Goal: Task Accomplishment & Management: Manage account settings

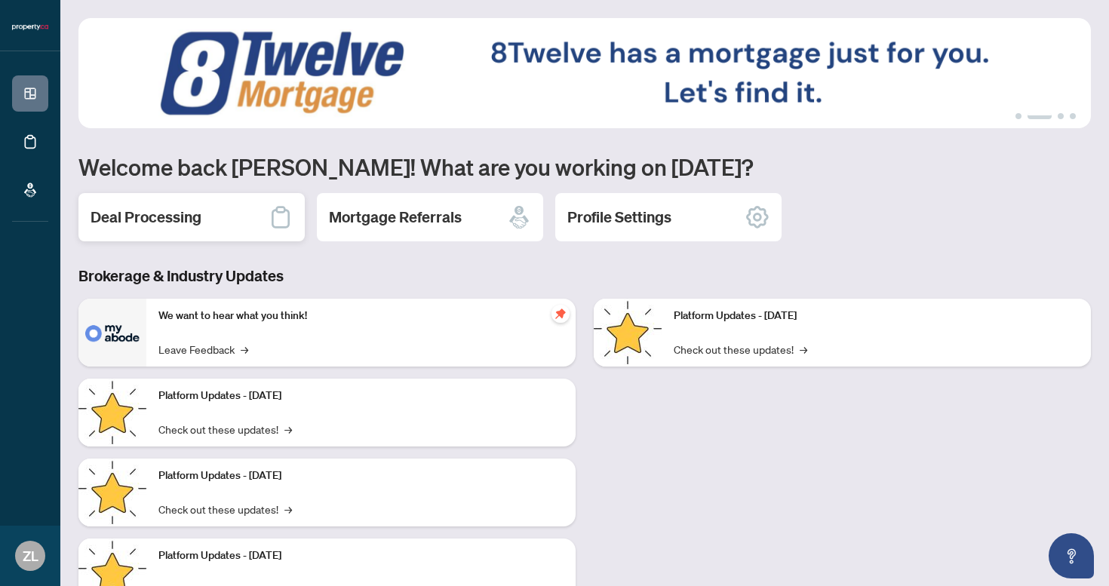
click at [177, 208] on h2 "Deal Processing" at bounding box center [146, 217] width 111 height 21
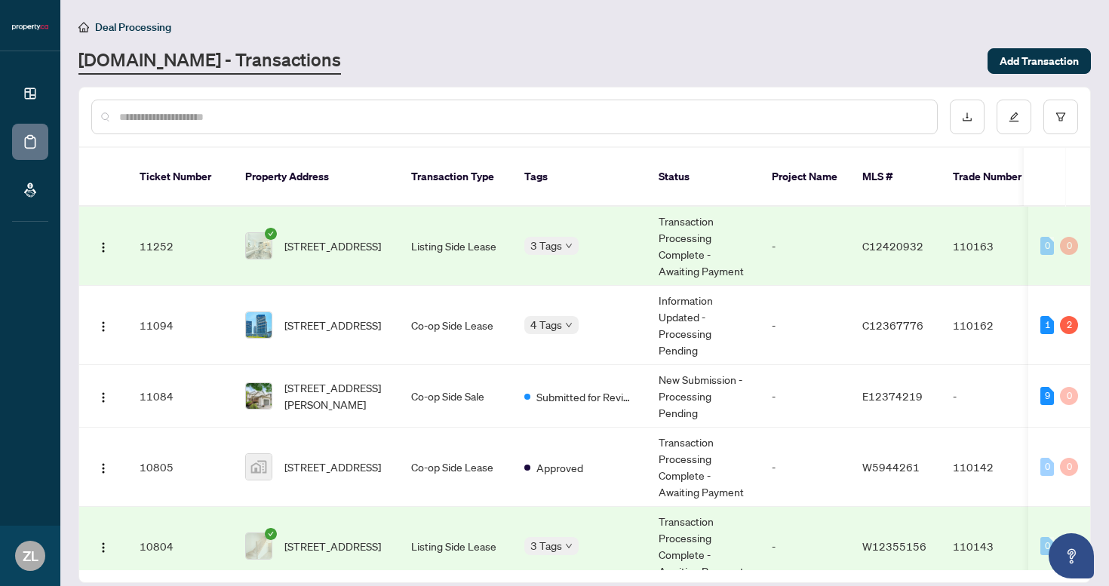
click at [387, 244] on td "[STREET_ADDRESS]" at bounding box center [316, 246] width 166 height 79
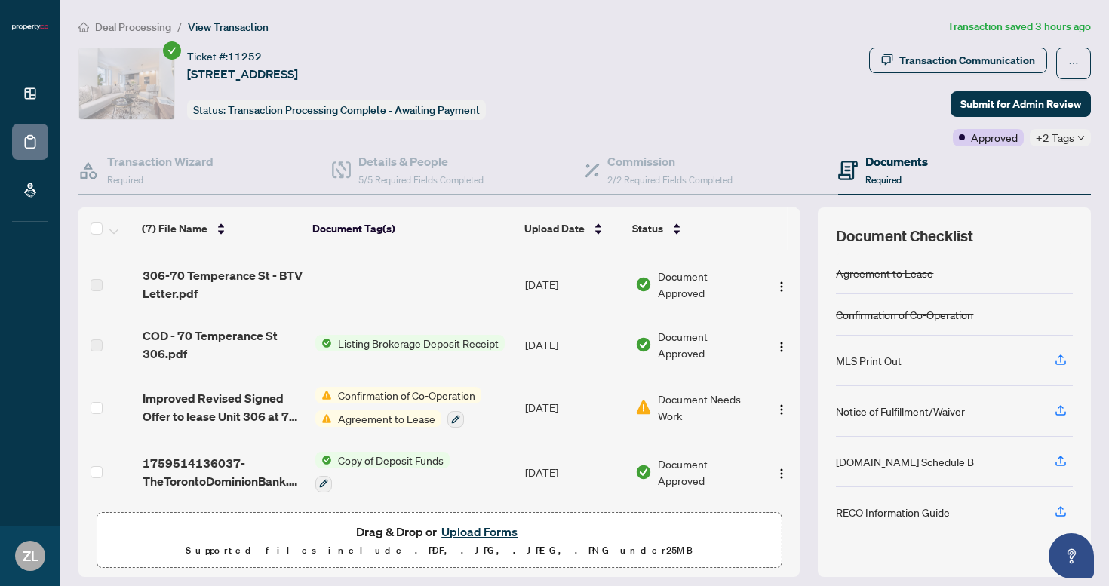
scroll to position [46, 0]
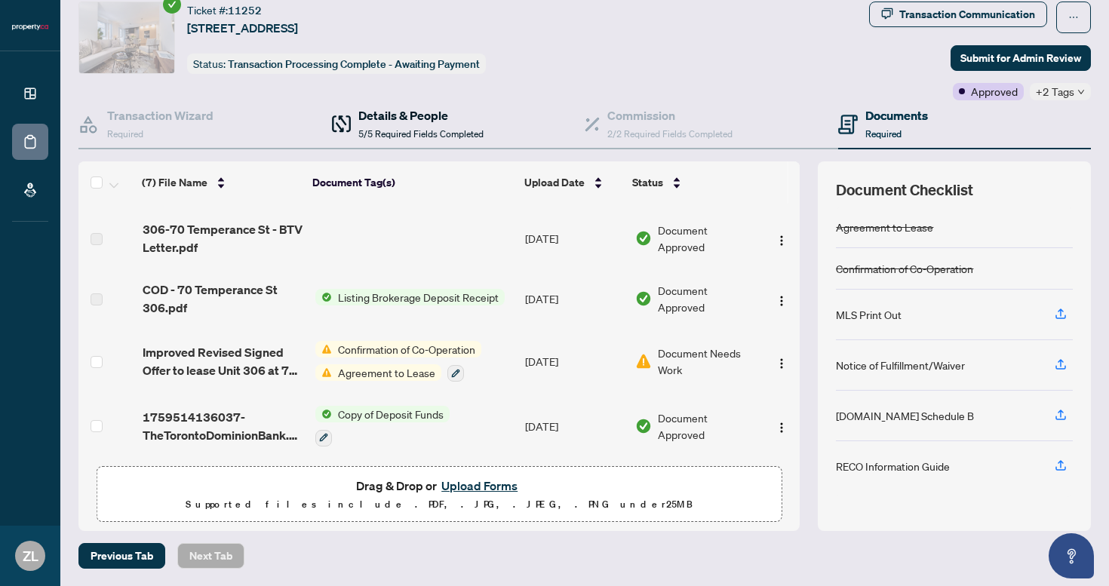
click at [419, 116] on h4 "Details & People" at bounding box center [420, 115] width 125 height 18
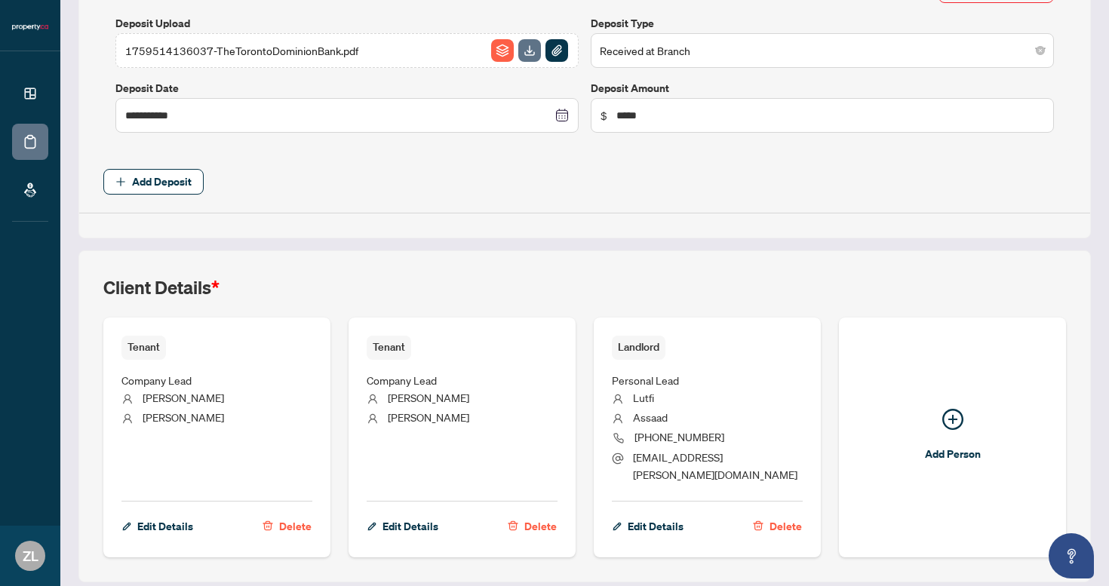
scroll to position [714, 0]
drag, startPoint x: 674, startPoint y: 414, endPoint x: 632, endPoint y: 414, distance: 42.2
click at [632, 414] on li "Assaad" at bounding box center [707, 418] width 191 height 20
copy span "Assaad"
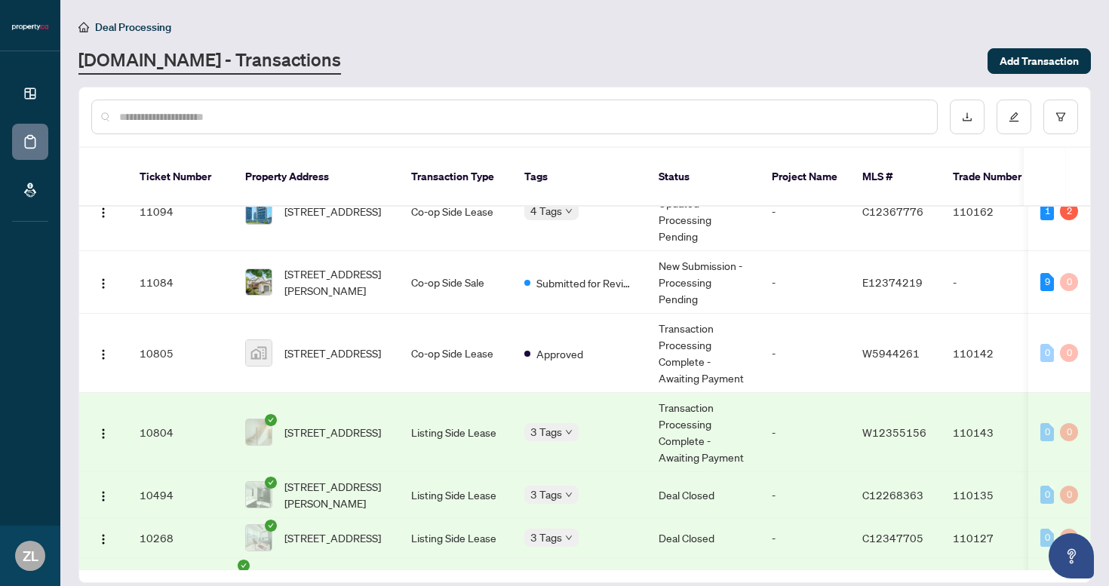
scroll to position [118, 0]
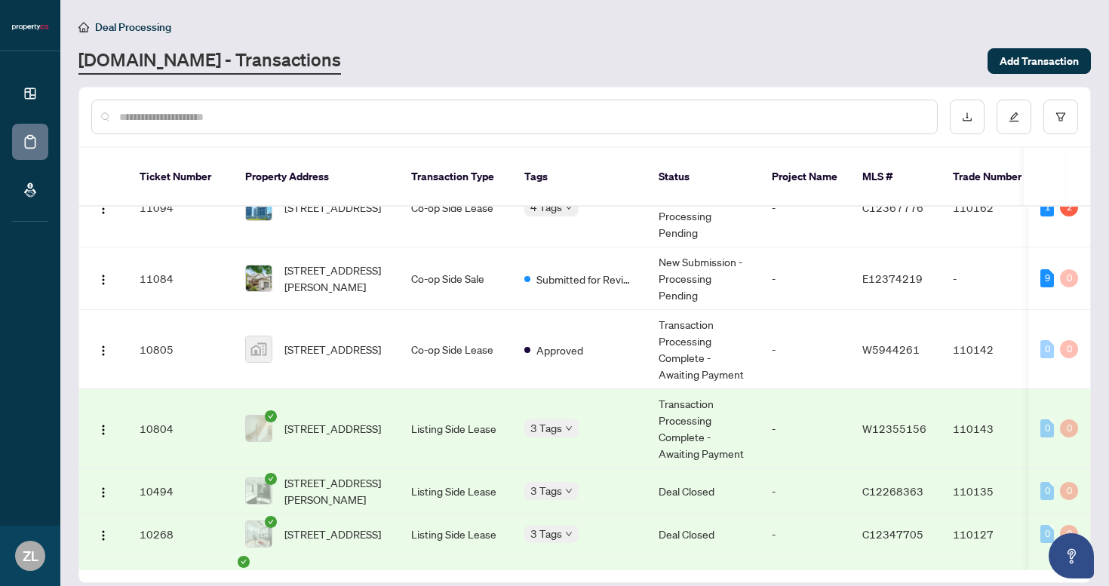
click at [320, 420] on span "[STREET_ADDRESS]" at bounding box center [332, 428] width 97 height 17
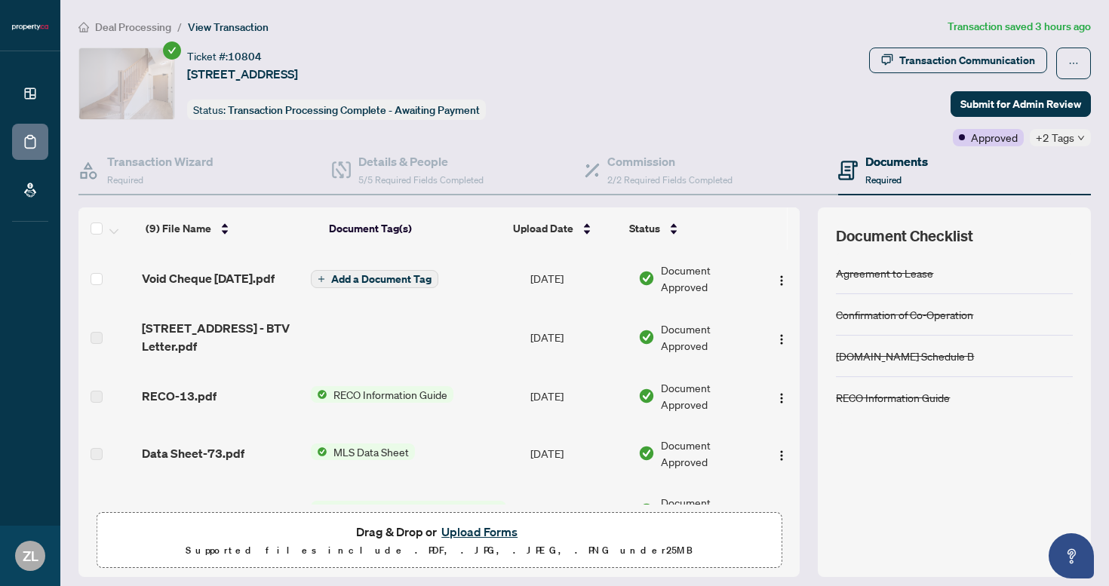
scroll to position [46, 0]
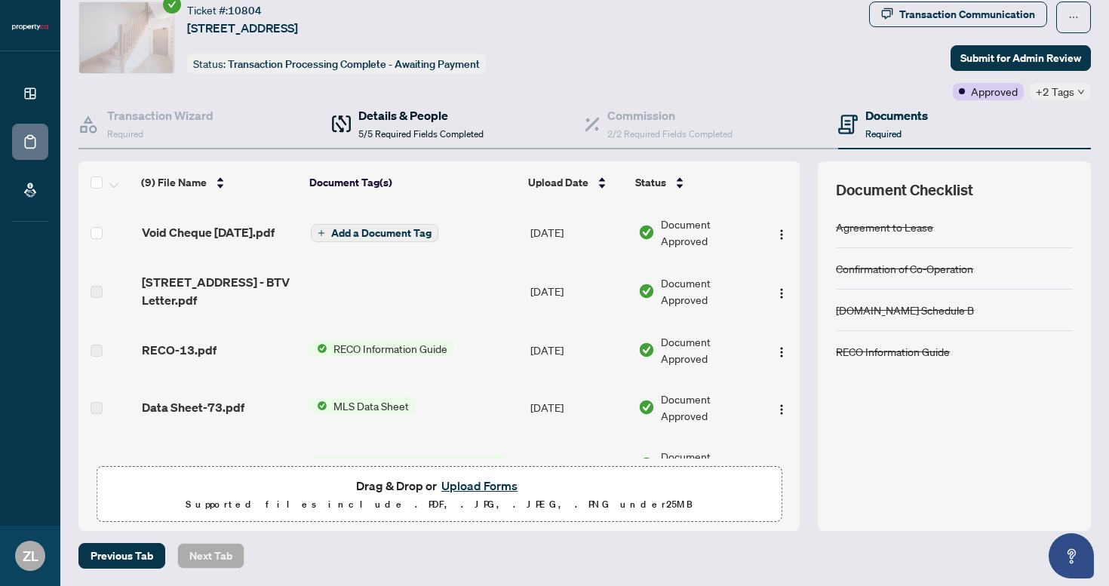
click at [382, 134] on span "5/5 Required Fields Completed" at bounding box center [420, 133] width 125 height 11
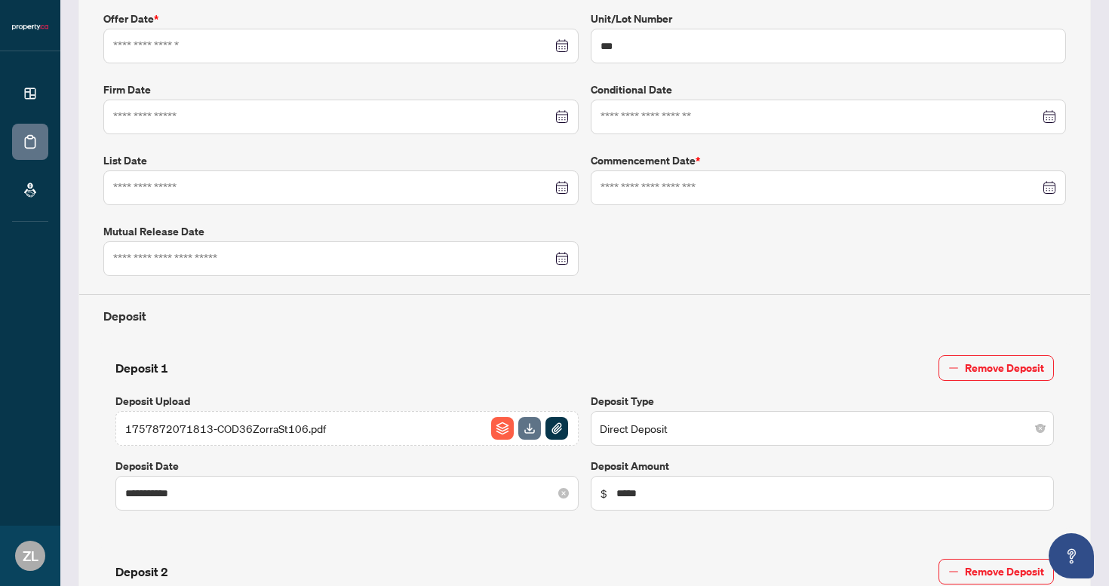
type input "**********"
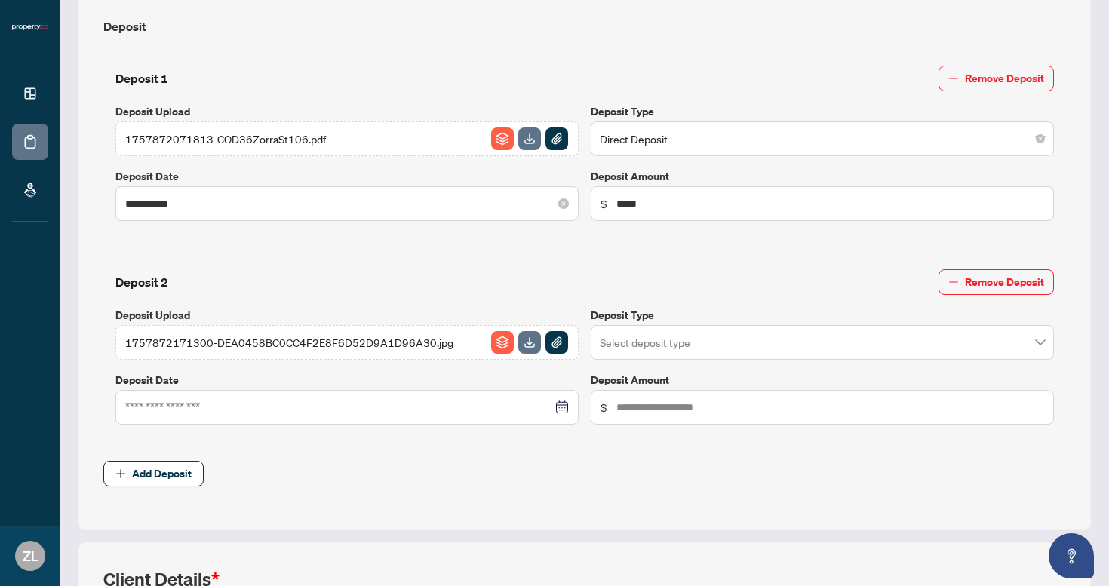
scroll to position [931, 0]
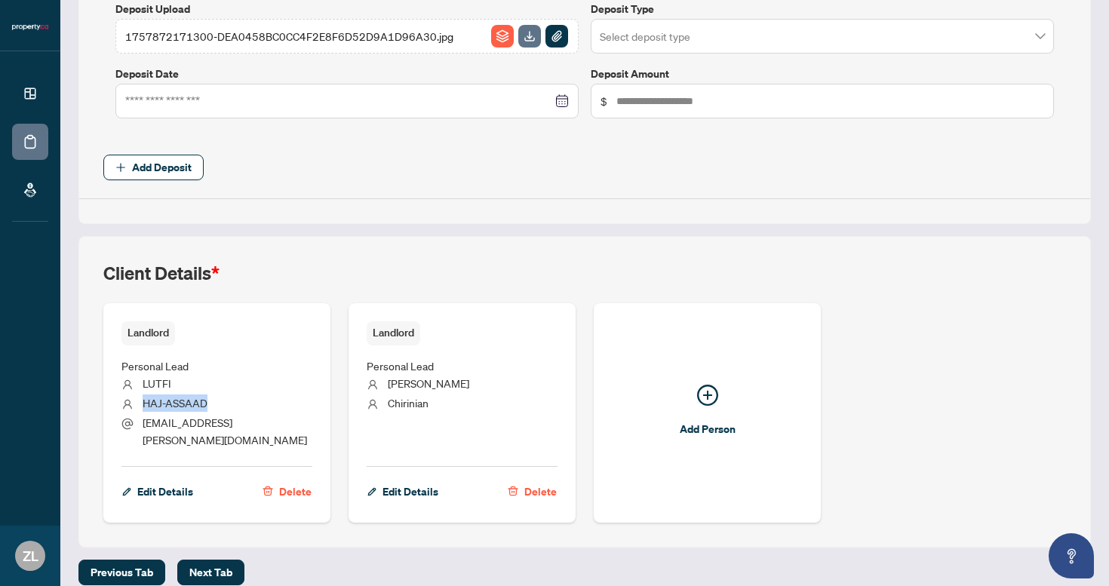
drag, startPoint x: 144, startPoint y: 402, endPoint x: 241, endPoint y: 402, distance: 97.3
click at [242, 403] on li "HAJ-ASSAAD" at bounding box center [216, 405] width 191 height 20
copy span "HAJ-ASSAAD"
click at [161, 480] on span "Edit Details" at bounding box center [165, 492] width 56 height 24
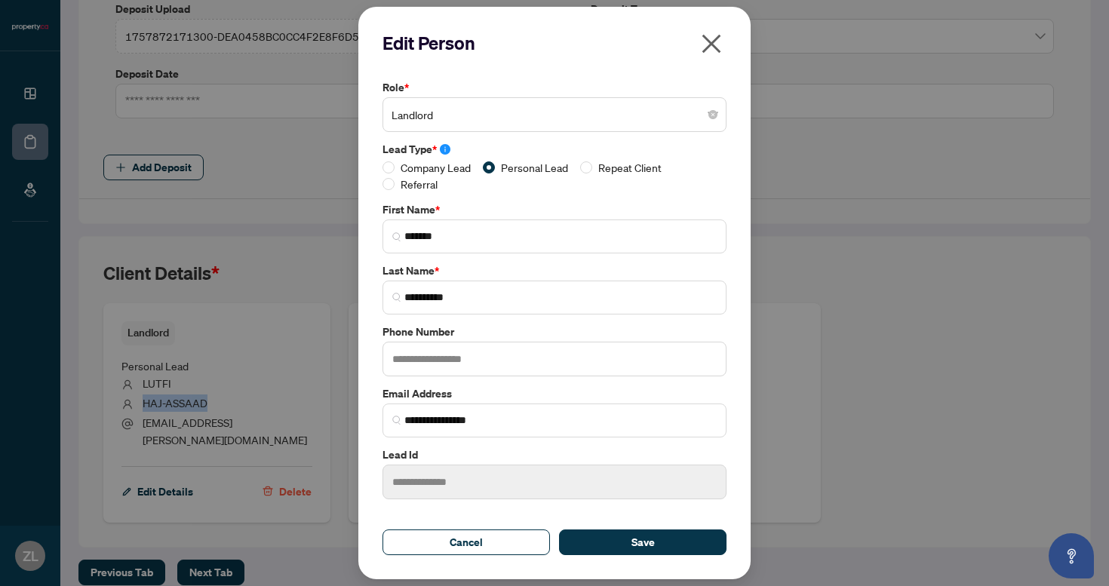
click at [711, 39] on icon "close" at bounding box center [711, 44] width 24 height 24
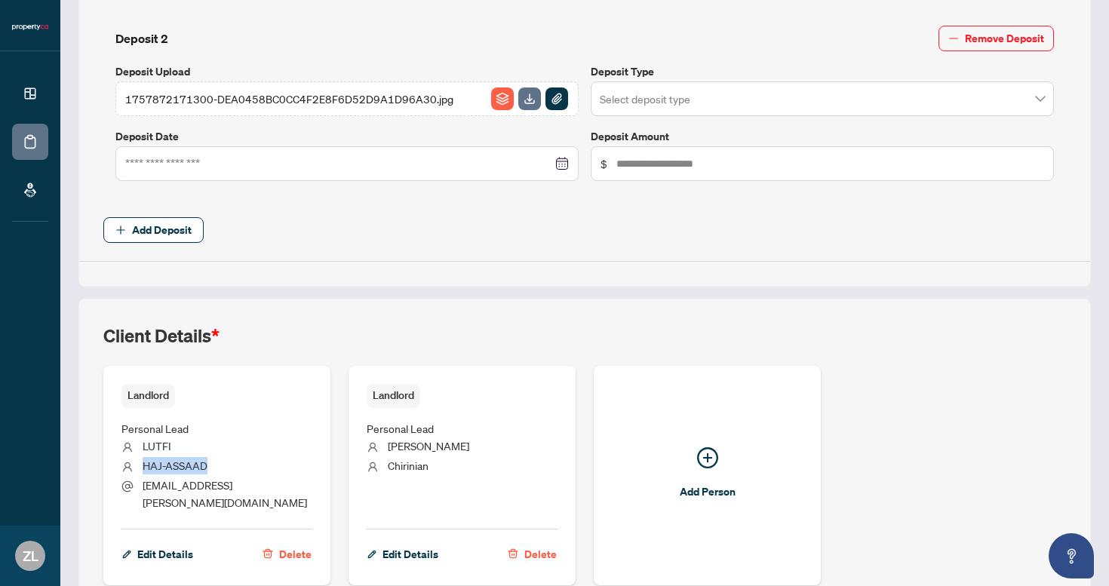
scroll to position [850, 0]
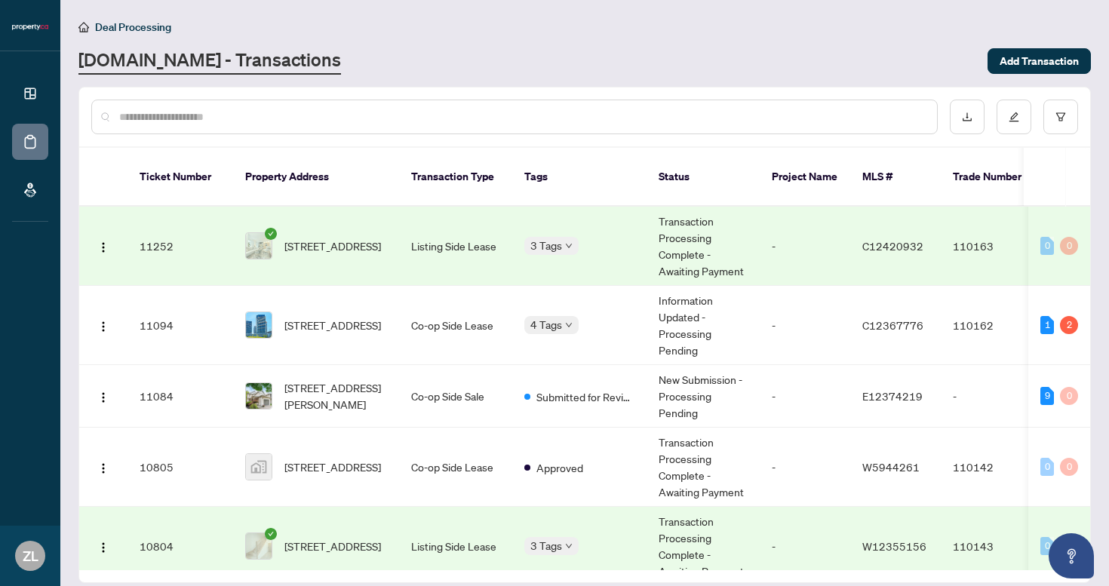
click at [336, 507] on td "[STREET_ADDRESS]" at bounding box center [316, 546] width 166 height 79
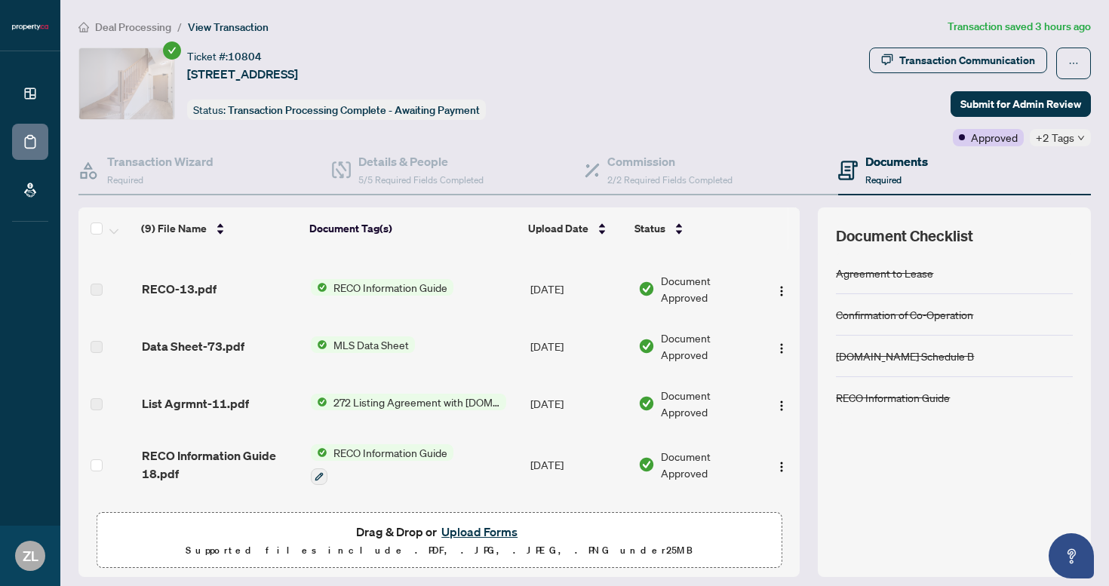
scroll to position [181, 0]
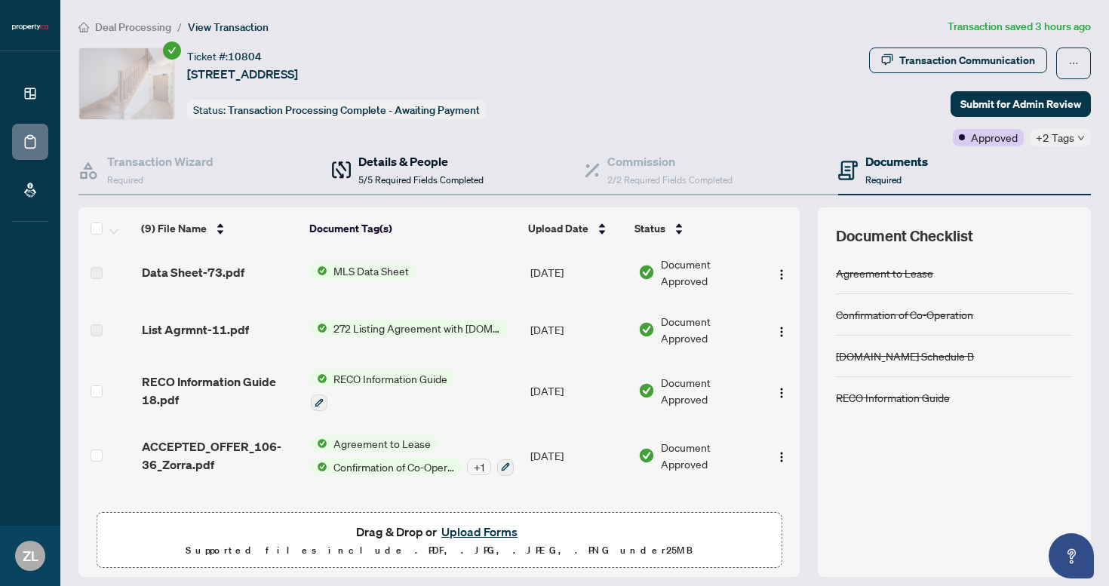
click at [404, 167] on h4 "Details & People" at bounding box center [420, 161] width 125 height 18
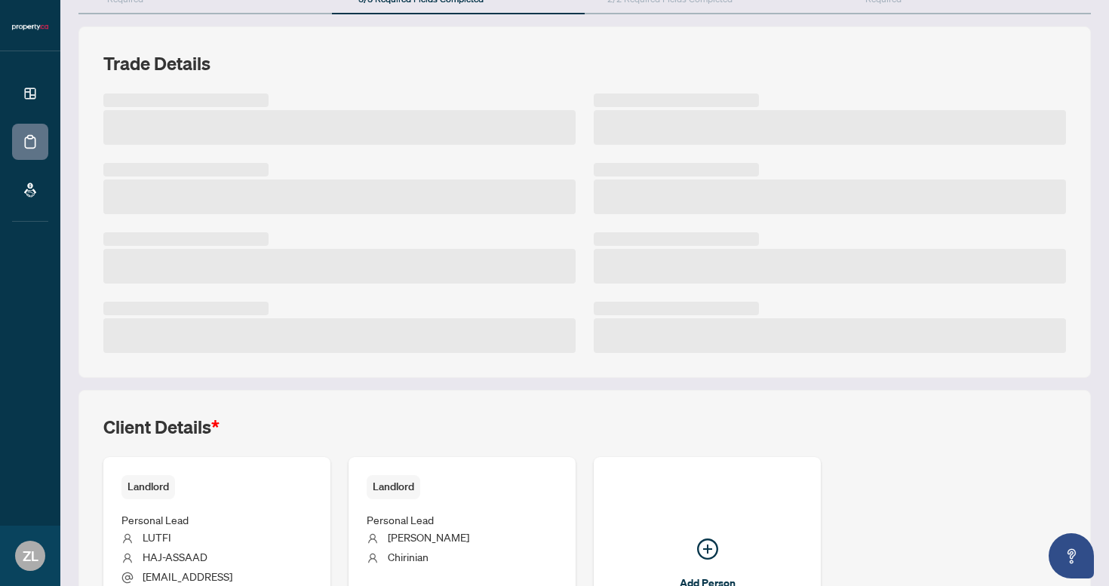
scroll to position [335, 0]
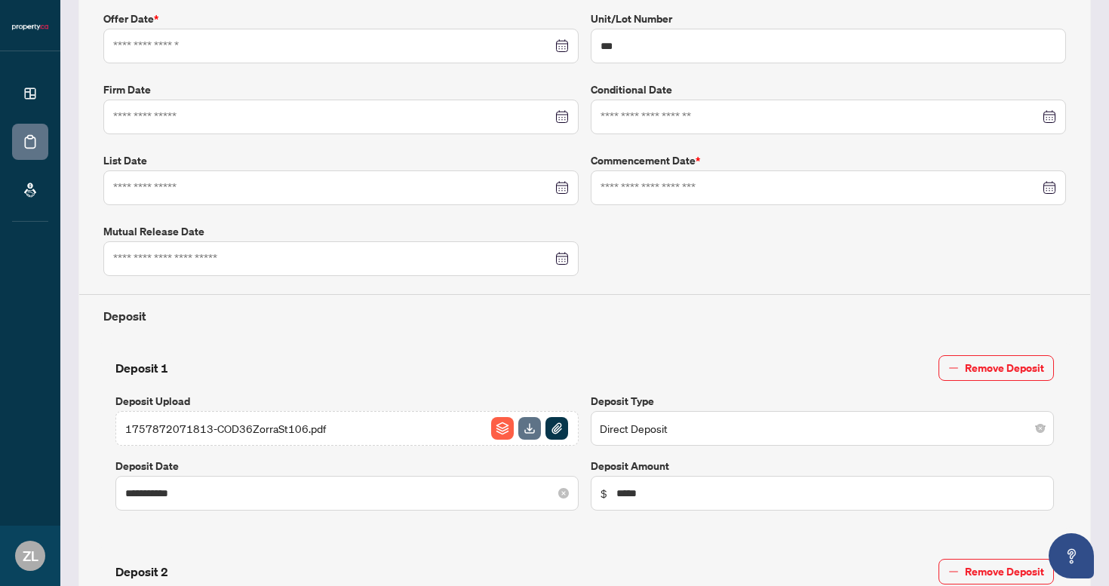
type input "**********"
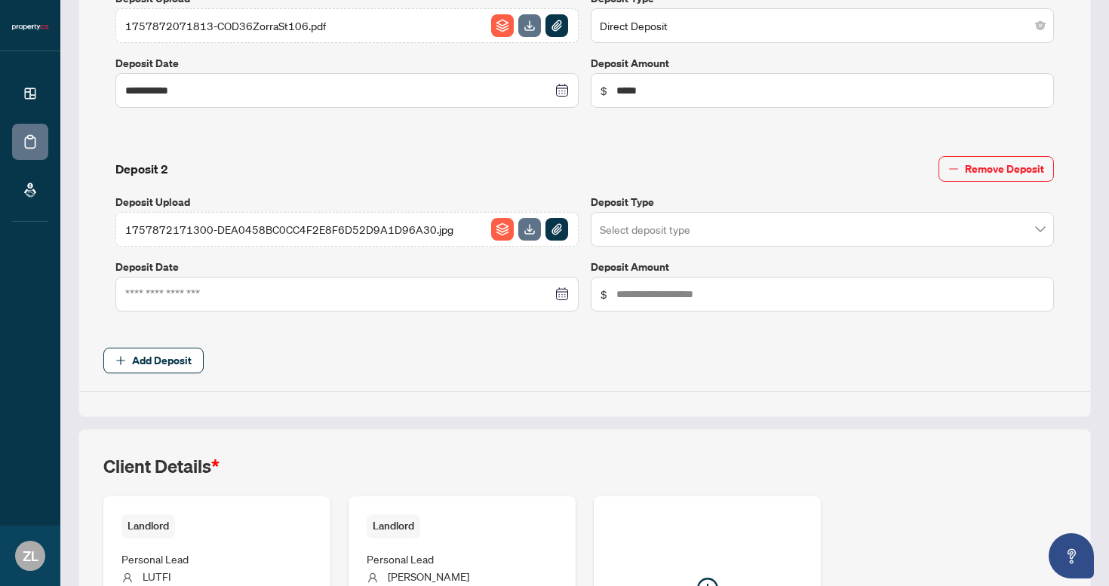
scroll to position [931, 0]
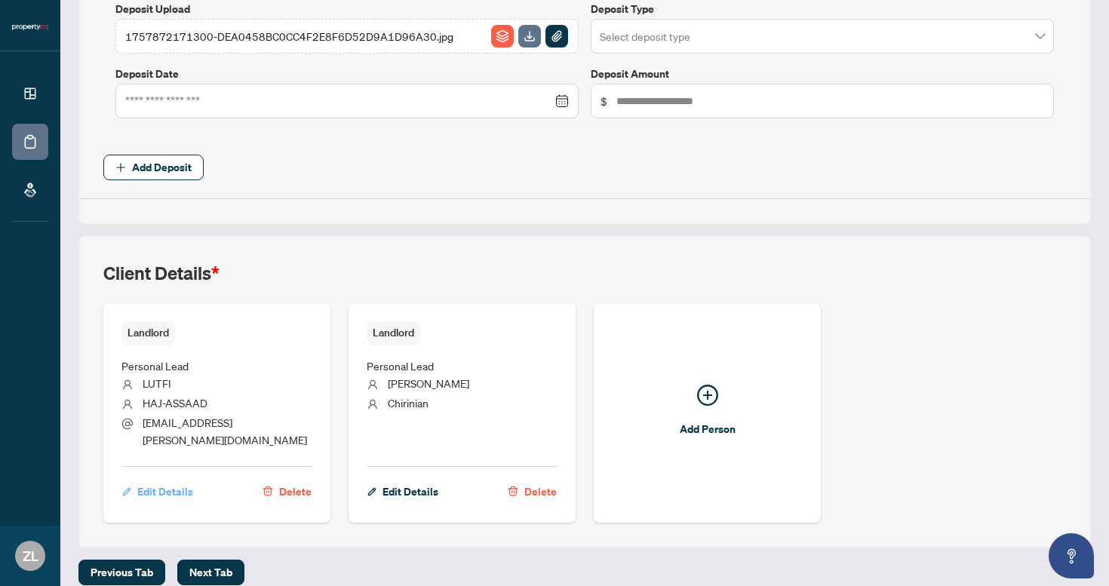
click at [166, 480] on span "Edit Details" at bounding box center [165, 492] width 56 height 24
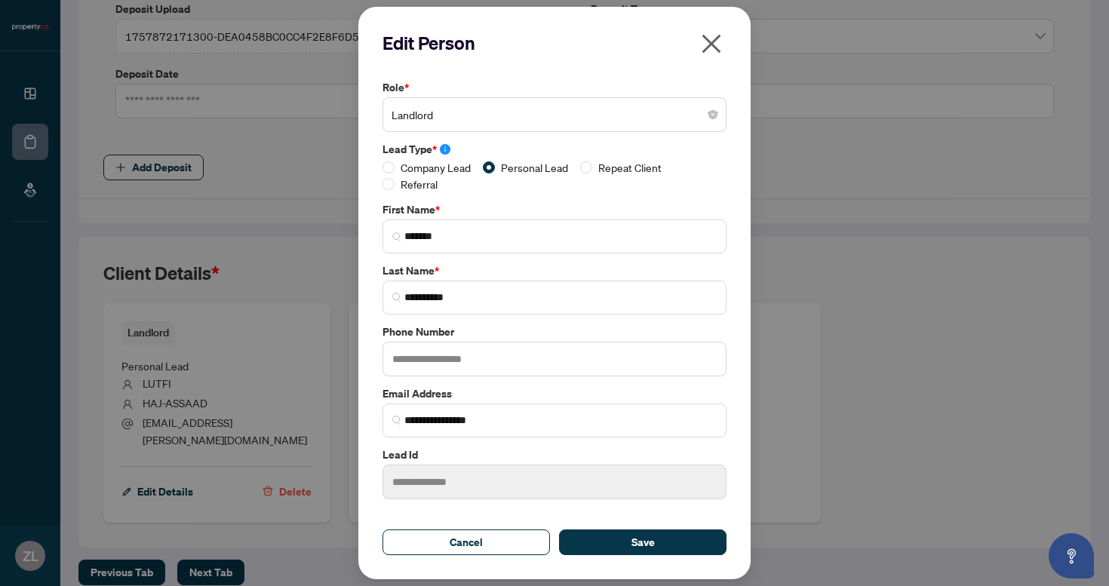
click at [712, 51] on icon "close" at bounding box center [711, 44] width 24 height 24
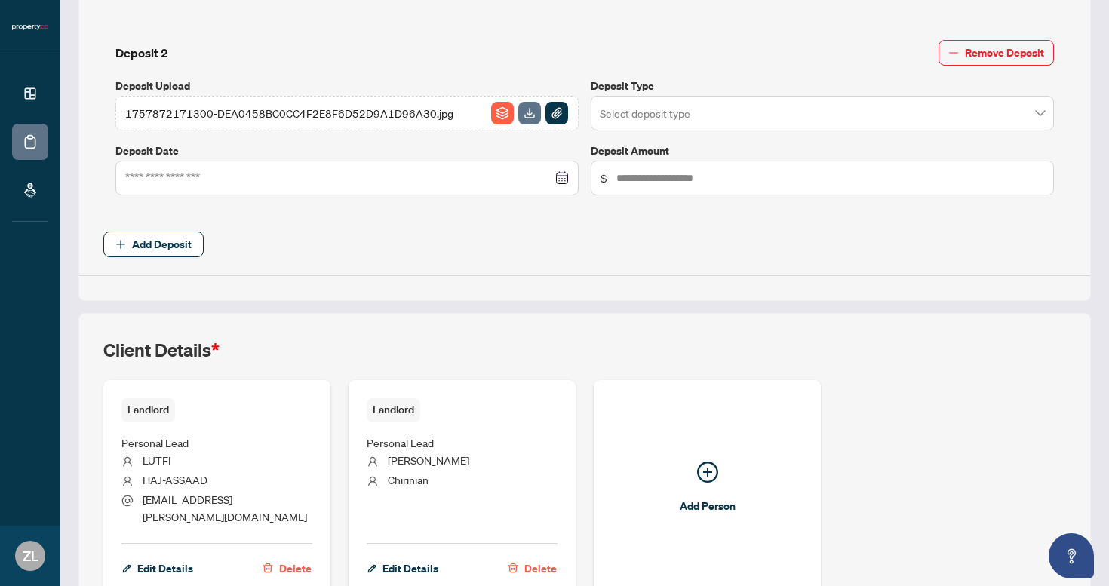
scroll to position [850, 0]
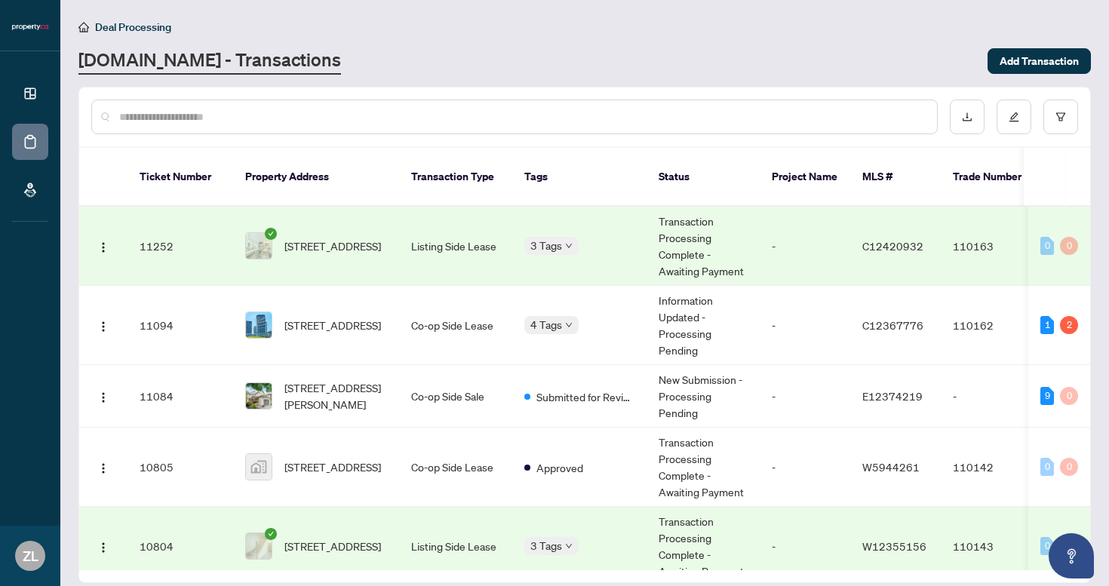
click at [354, 238] on span "[STREET_ADDRESS]" at bounding box center [332, 246] width 97 height 17
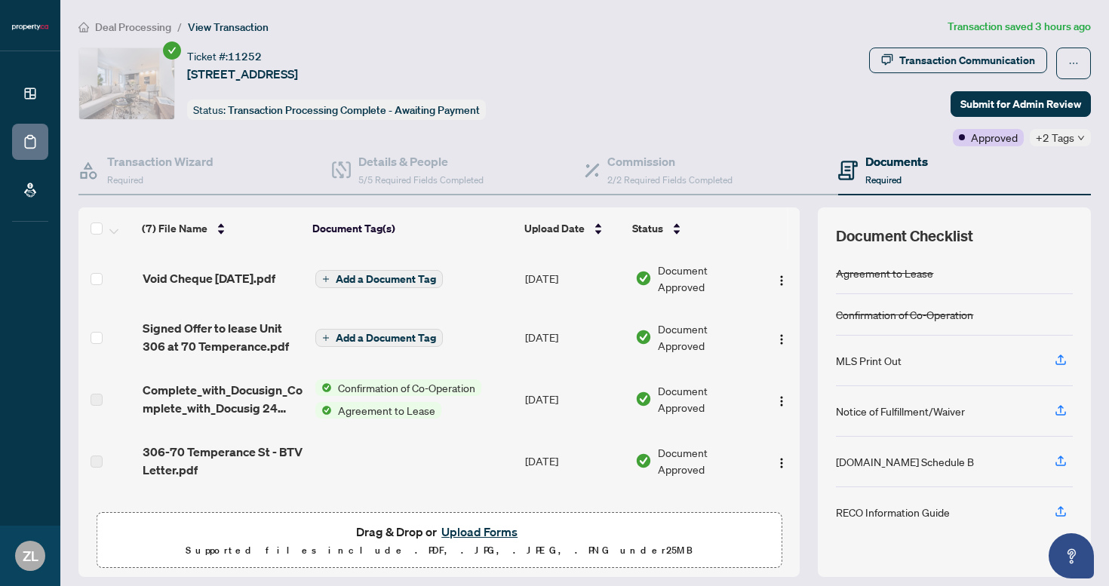
scroll to position [179, 0]
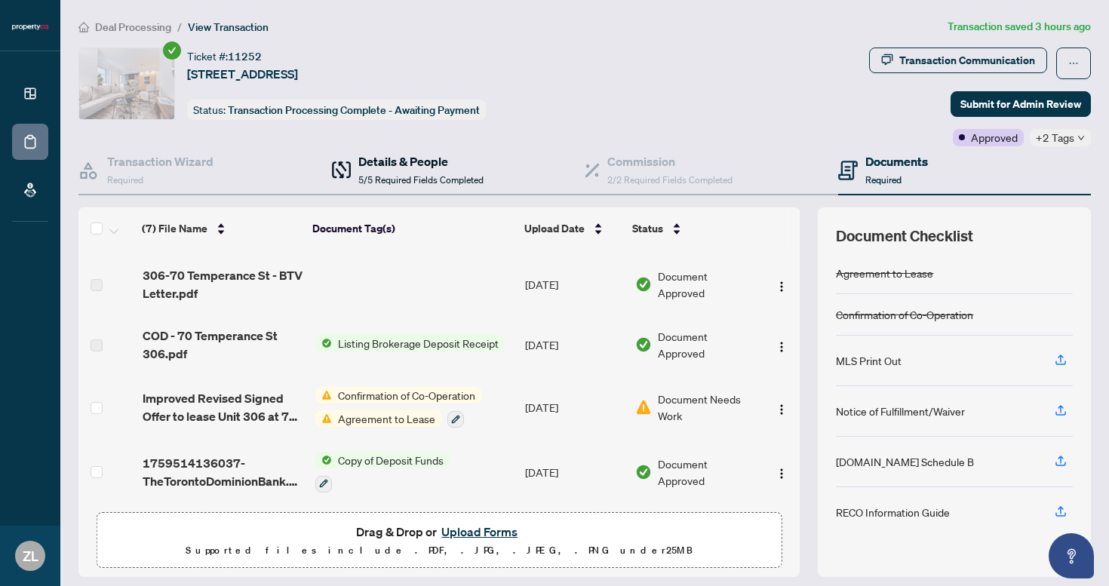
click at [392, 164] on h4 "Details & People" at bounding box center [420, 161] width 125 height 18
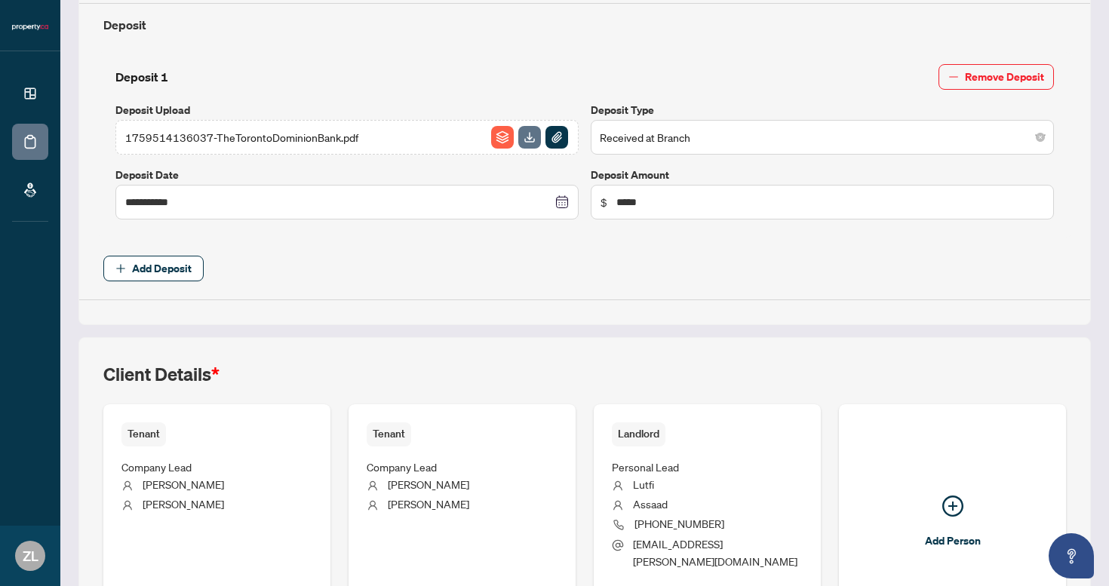
scroll to position [748, 0]
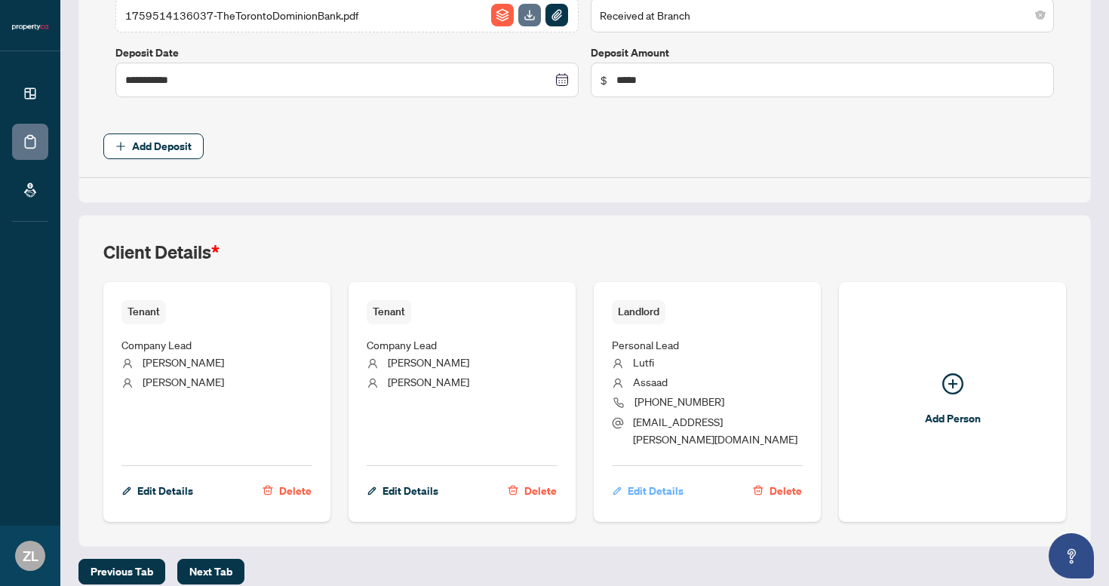
click at [664, 479] on span "Edit Details" at bounding box center [656, 491] width 56 height 24
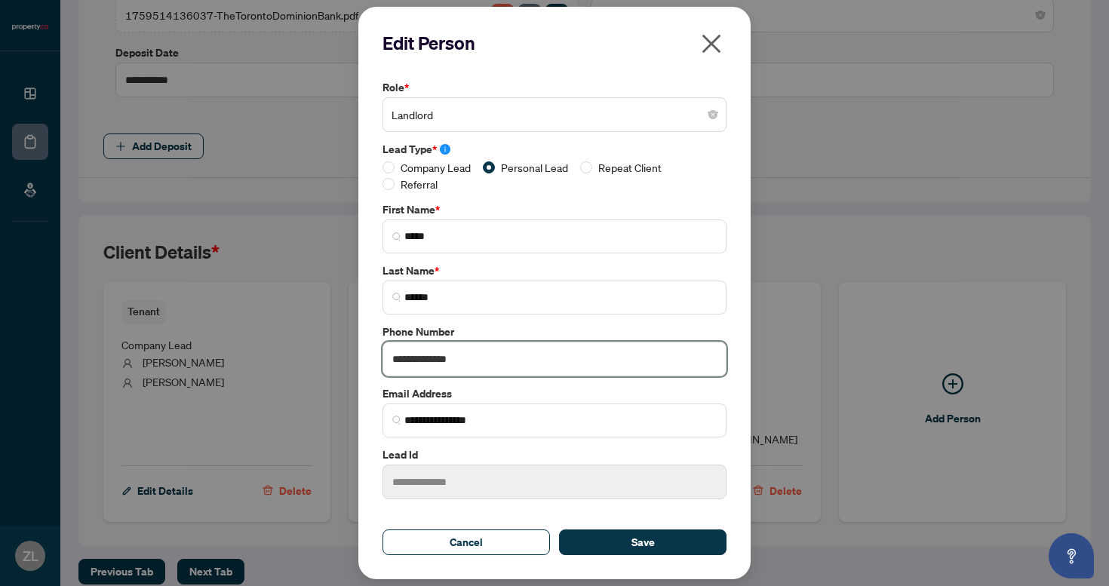
click at [425, 361] on input "**********" at bounding box center [554, 359] width 344 height 35
click at [556, 353] on input "**********" at bounding box center [554, 359] width 344 height 35
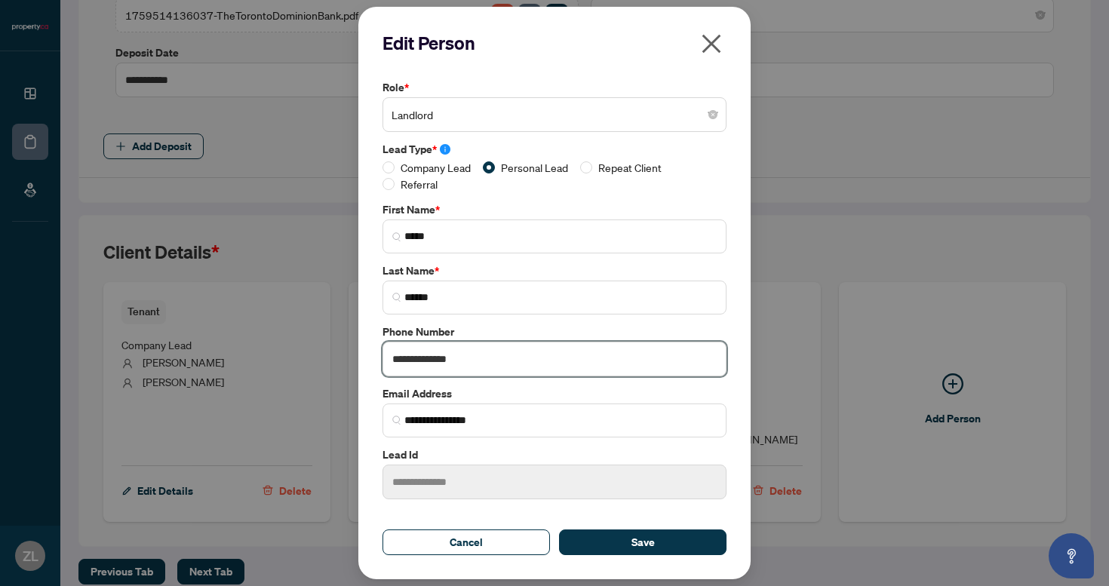
click at [556, 353] on input "**********" at bounding box center [554, 359] width 344 height 35
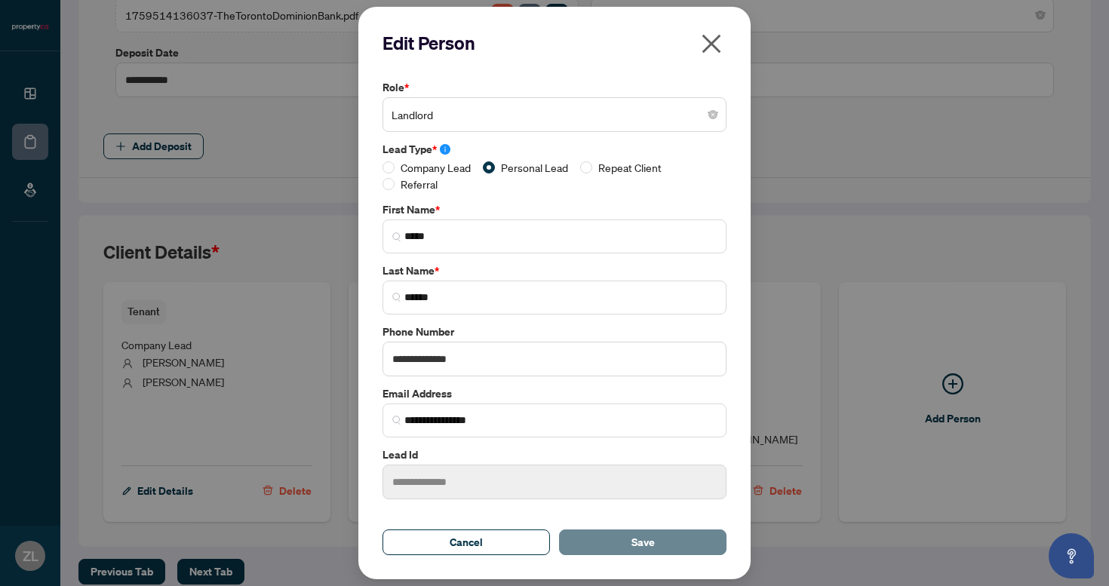
click at [625, 548] on button "Save" at bounding box center [642, 543] width 167 height 26
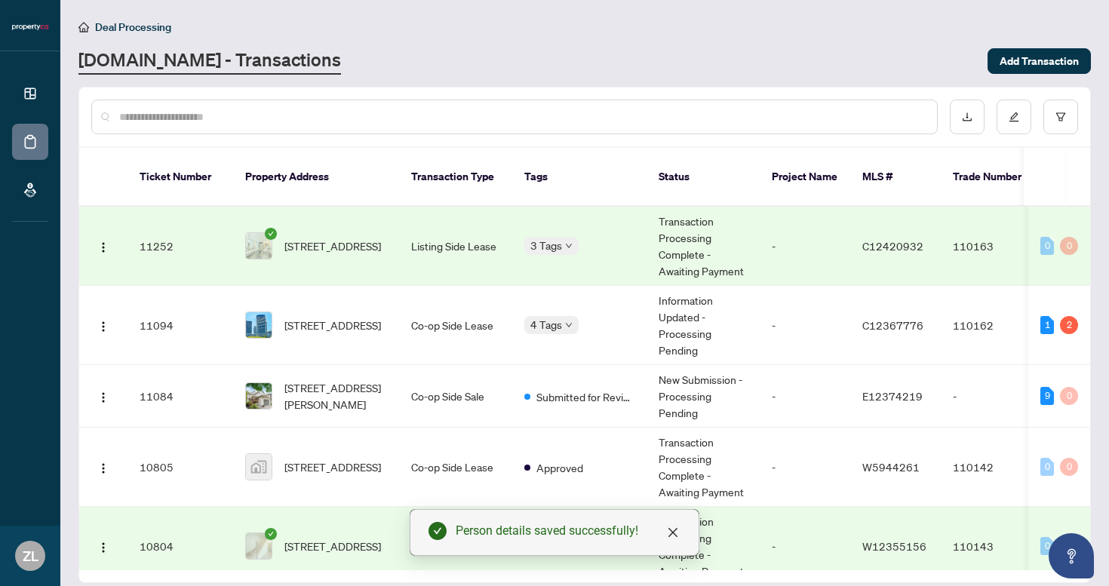
click at [308, 246] on td "[STREET_ADDRESS]" at bounding box center [316, 246] width 166 height 79
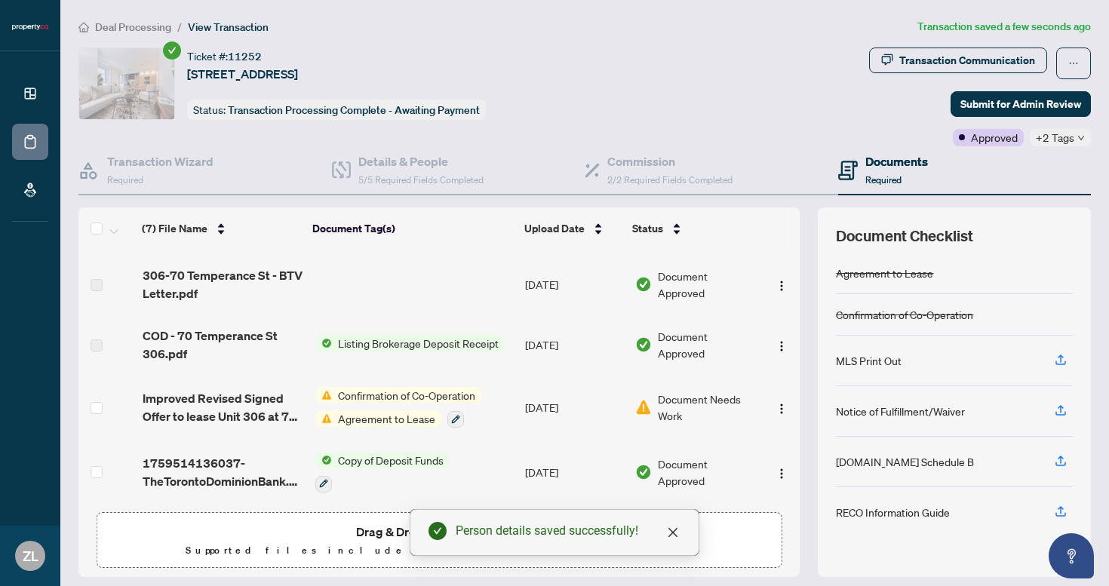
scroll to position [177, 0]
click at [404, 169] on h4 "Details & People" at bounding box center [420, 161] width 125 height 18
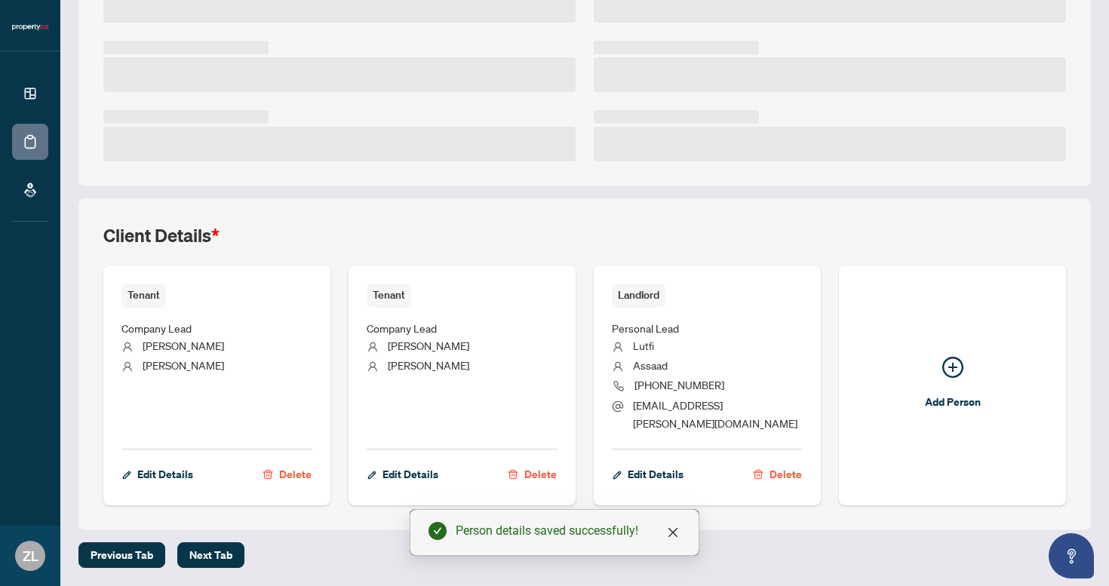
scroll to position [748, 0]
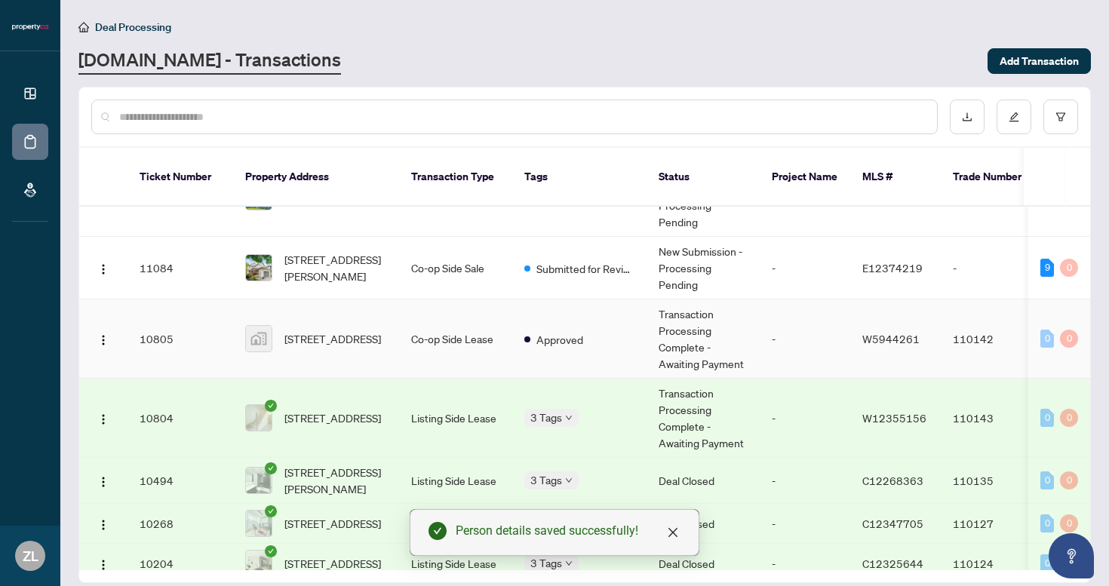
scroll to position [130, 0]
click at [381, 413] on span "[STREET_ADDRESS]" at bounding box center [332, 416] width 97 height 17
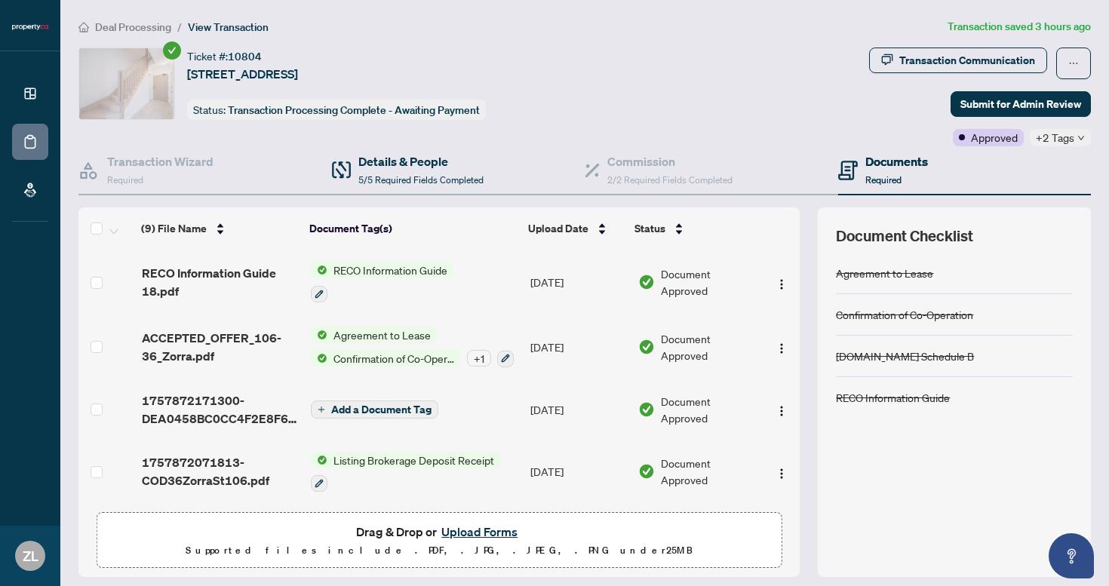
scroll to position [1, 0]
click at [453, 152] on h4 "Details & People" at bounding box center [420, 161] width 125 height 18
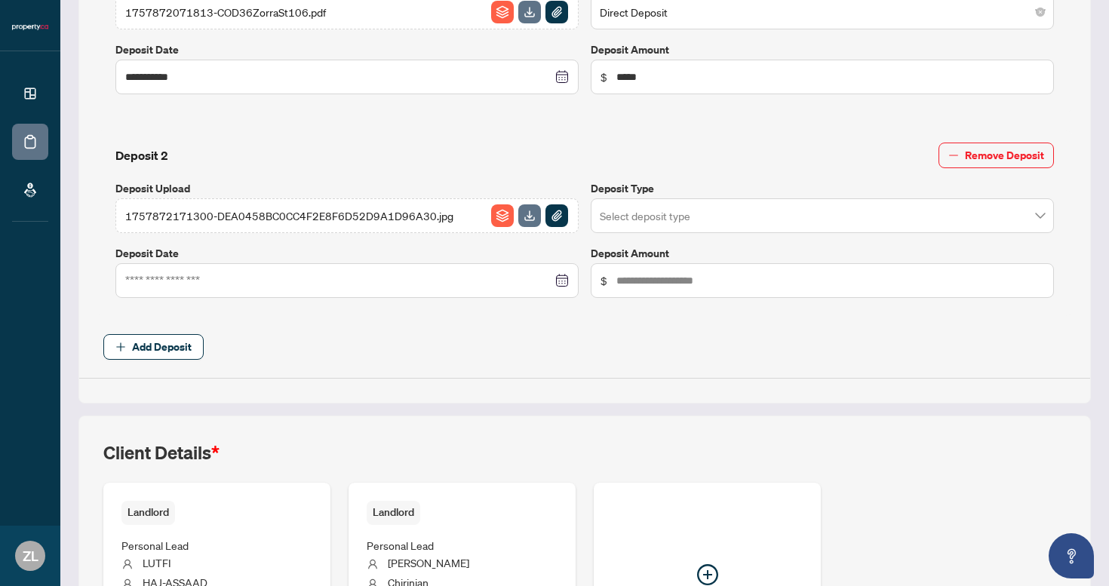
scroll to position [931, 0]
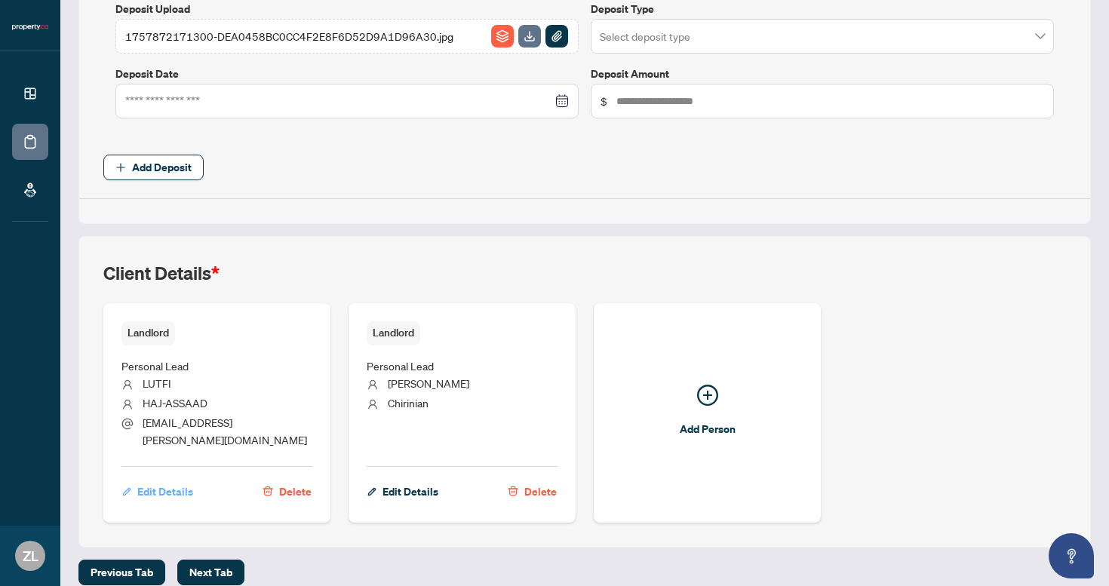
click at [161, 480] on span "Edit Details" at bounding box center [165, 492] width 56 height 24
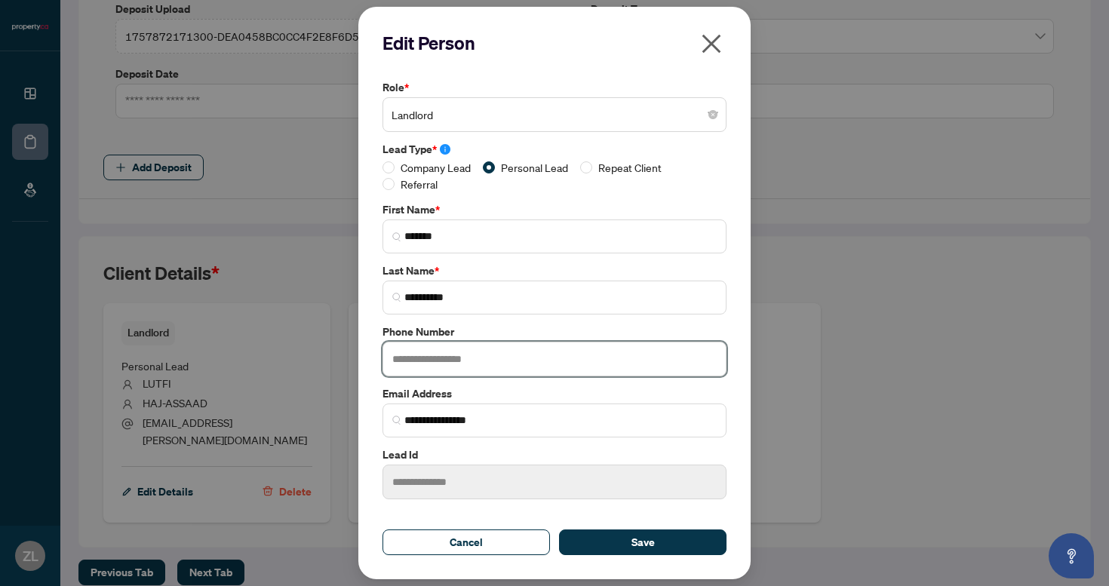
click at [431, 355] on input "text" at bounding box center [554, 359] width 344 height 35
paste input "**********"
type input "**********"
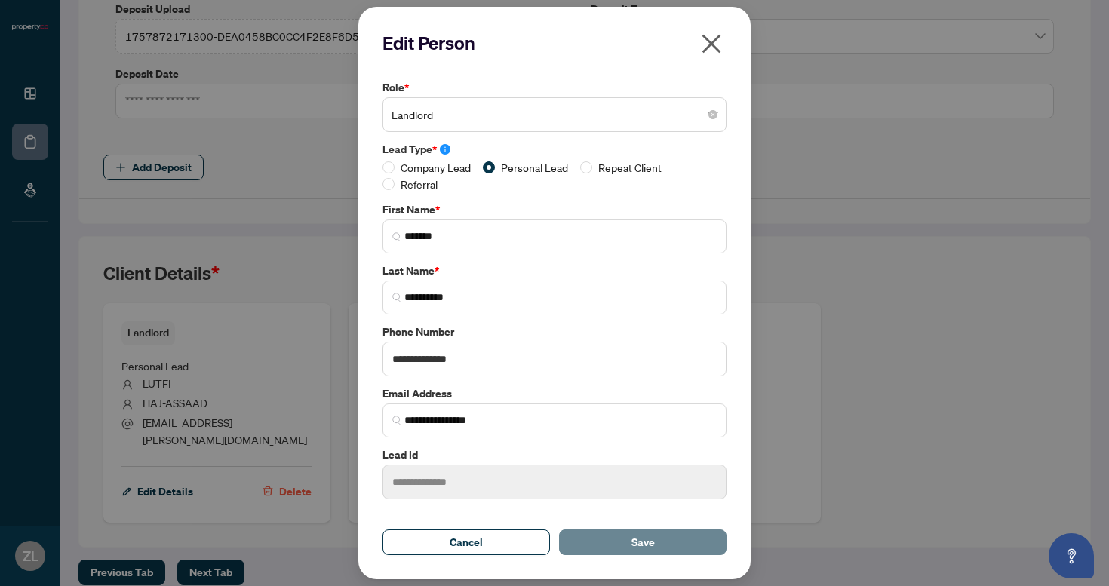
click at [600, 532] on button "Save" at bounding box center [642, 543] width 167 height 26
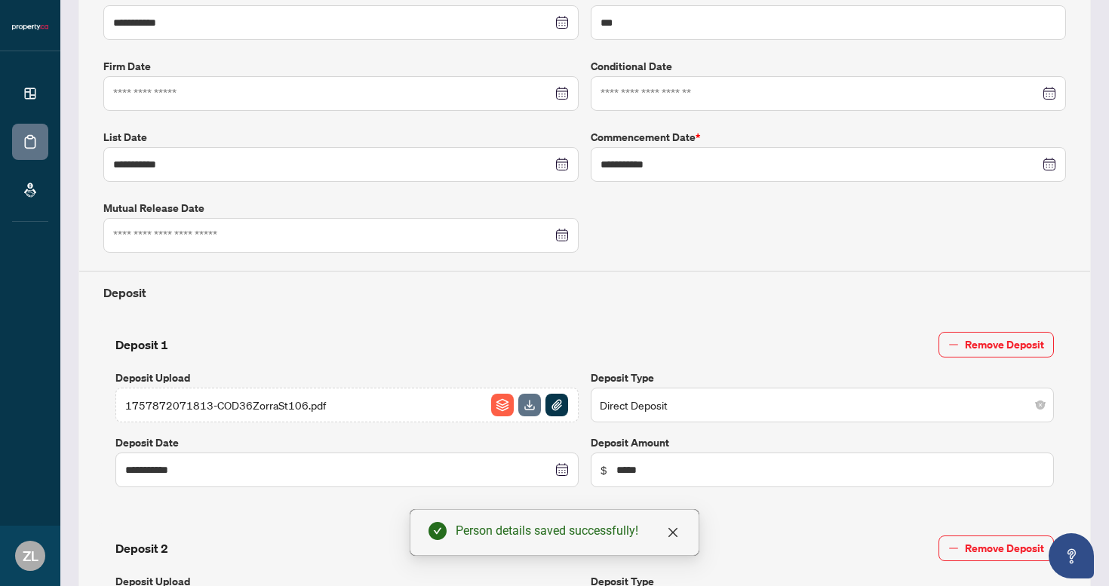
scroll to position [0, 0]
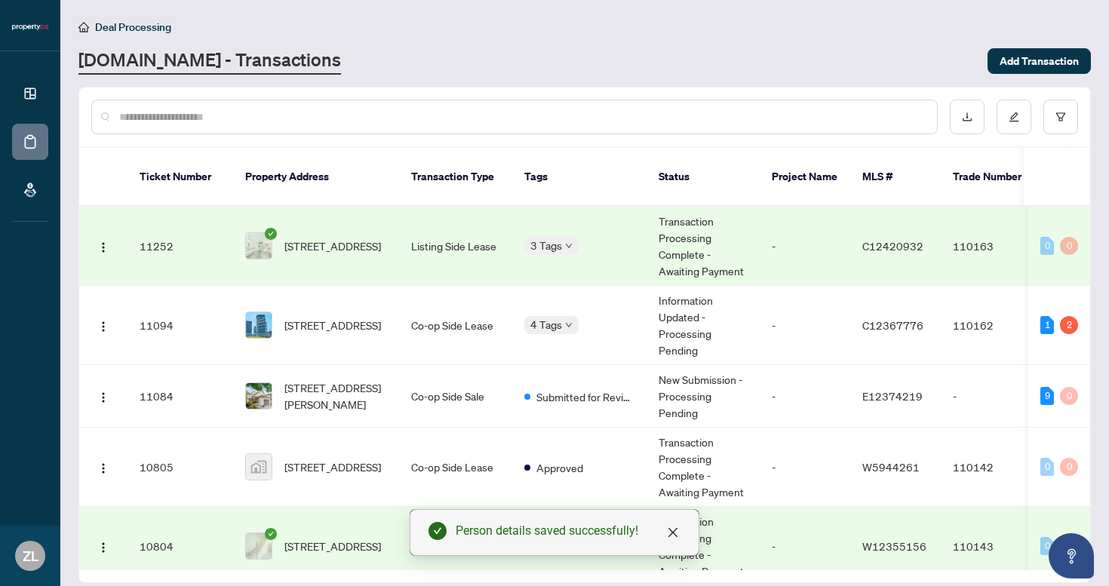
click at [306, 238] on span "[STREET_ADDRESS]" at bounding box center [332, 246] width 97 height 17
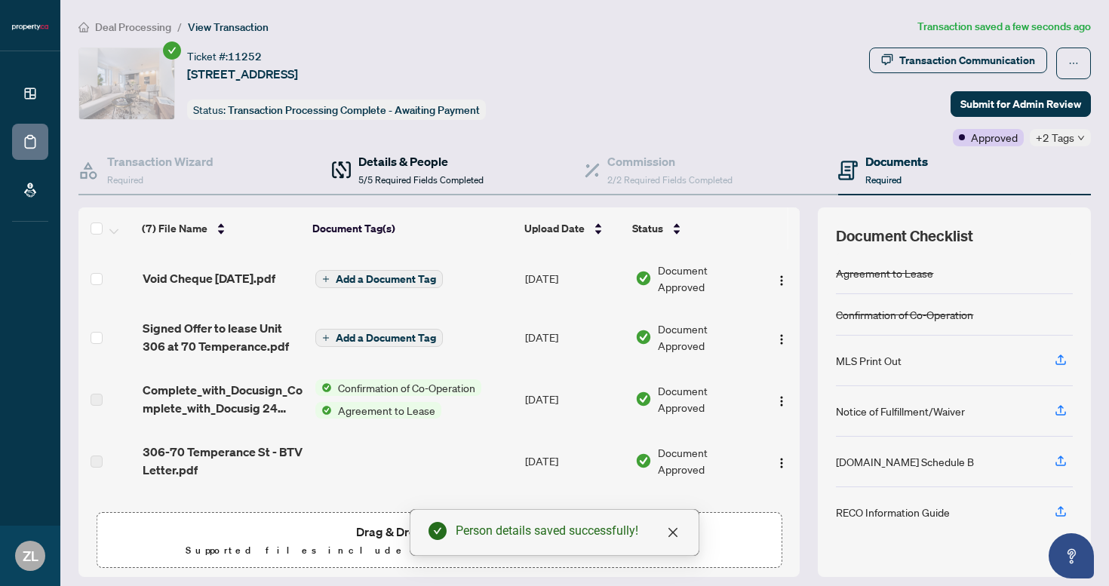
click at [376, 173] on div "Details & People 5/5 Required Fields Completed" at bounding box center [420, 169] width 125 height 35
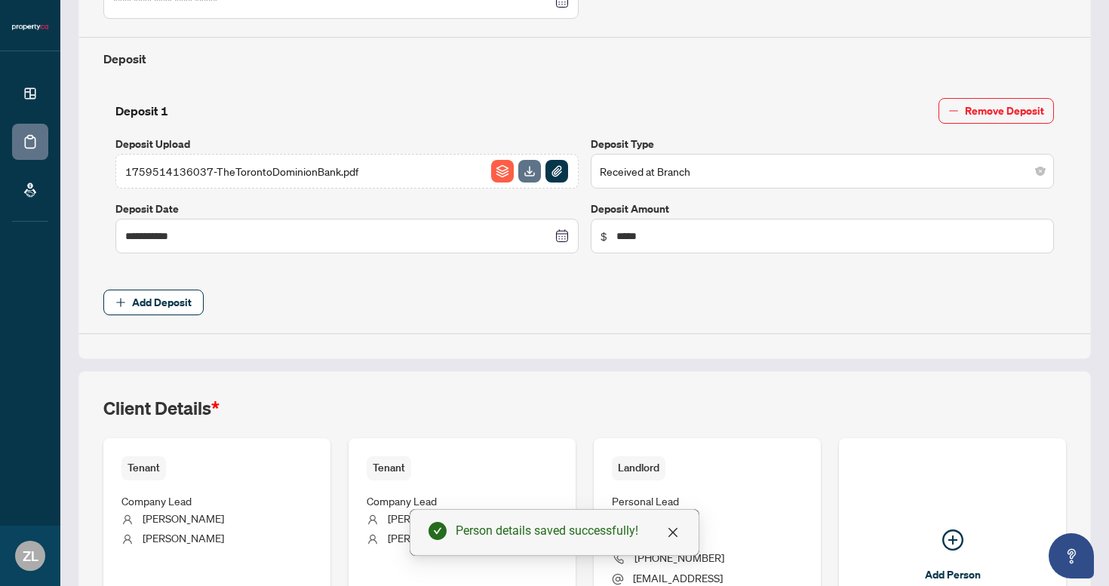
scroll to position [748, 0]
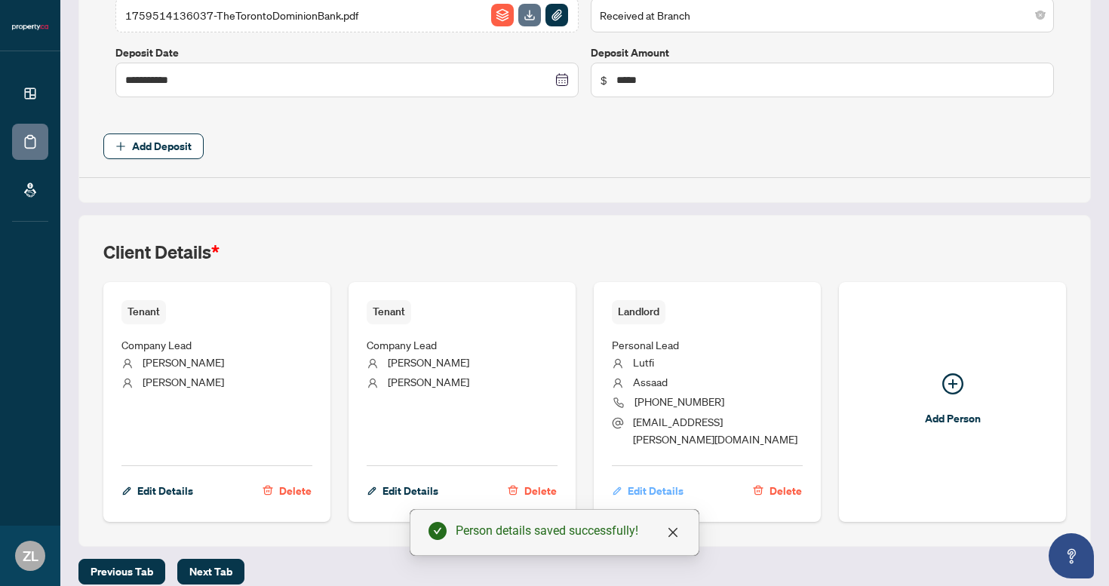
click at [656, 479] on span "Edit Details" at bounding box center [656, 491] width 56 height 24
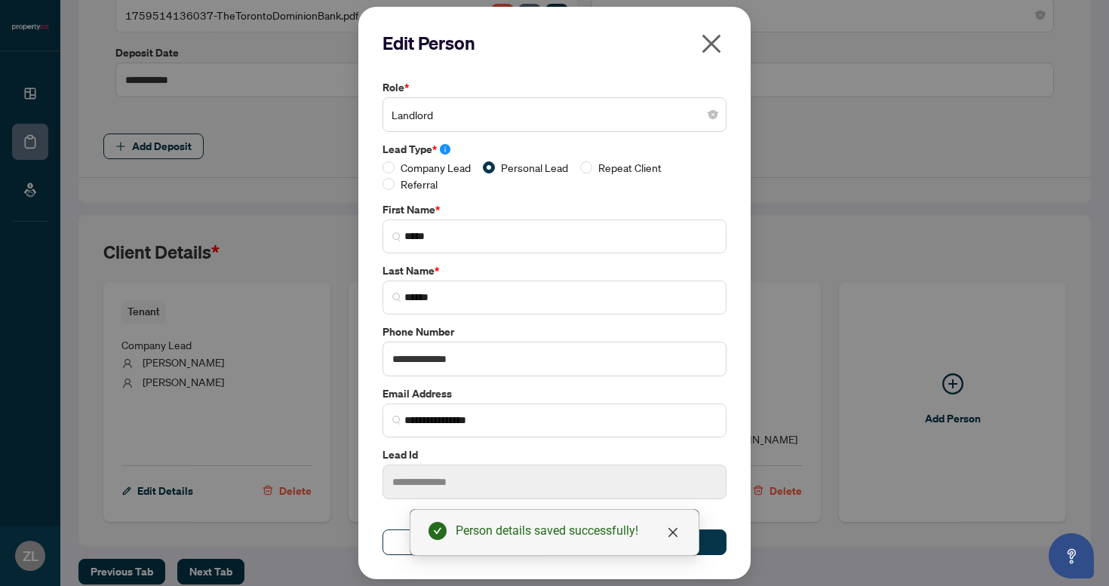
click at [721, 40] on icon "close" at bounding box center [711, 44] width 24 height 24
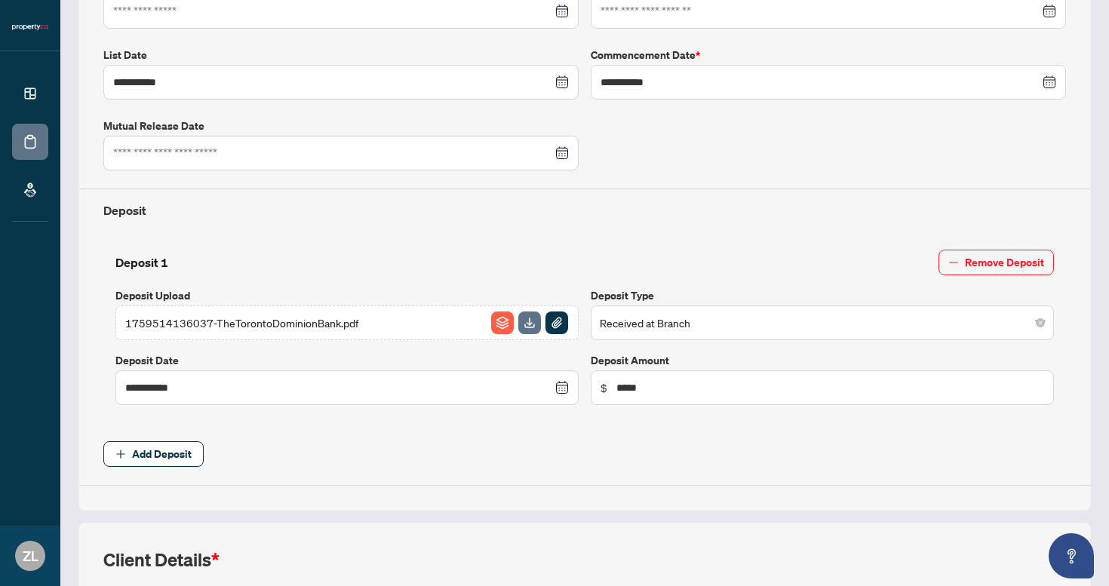
scroll to position [0, 0]
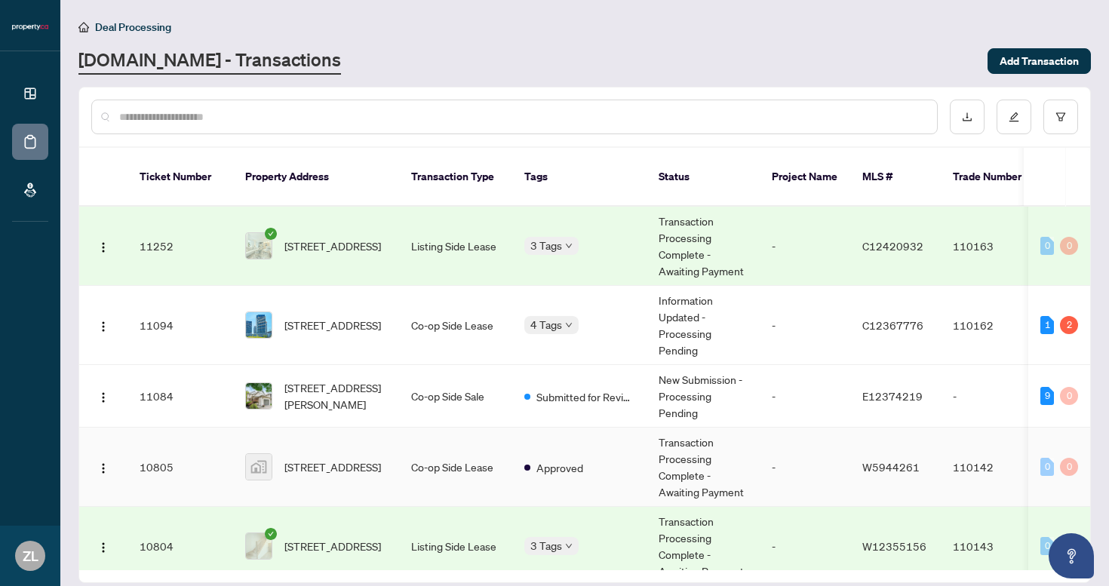
scroll to position [90, 0]
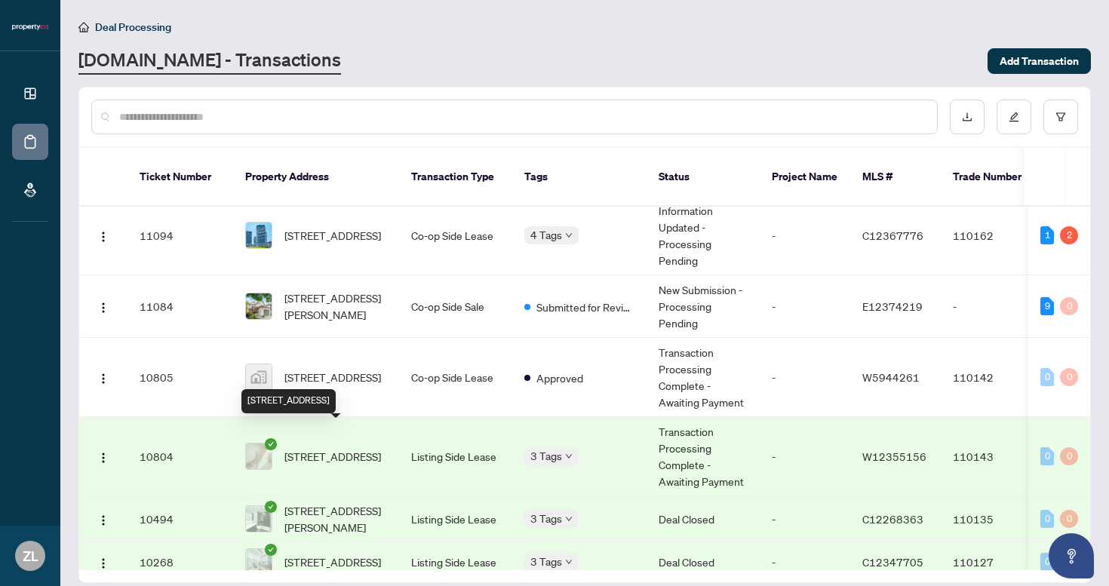
click at [355, 448] on span "[STREET_ADDRESS]" at bounding box center [332, 456] width 97 height 17
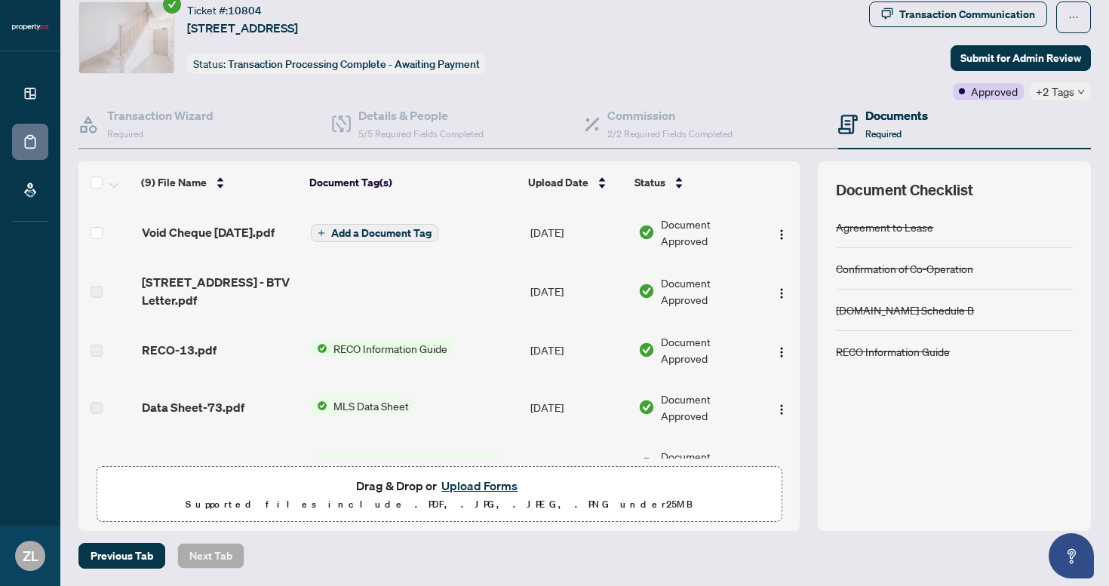
scroll to position [293, 0]
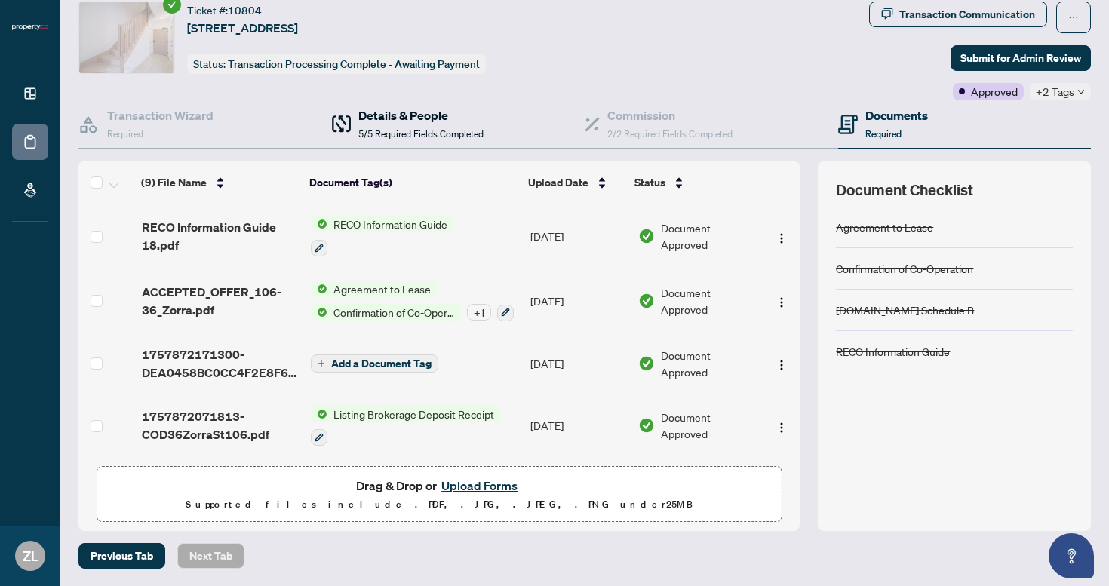
click at [383, 110] on h4 "Details & People" at bounding box center [420, 115] width 125 height 18
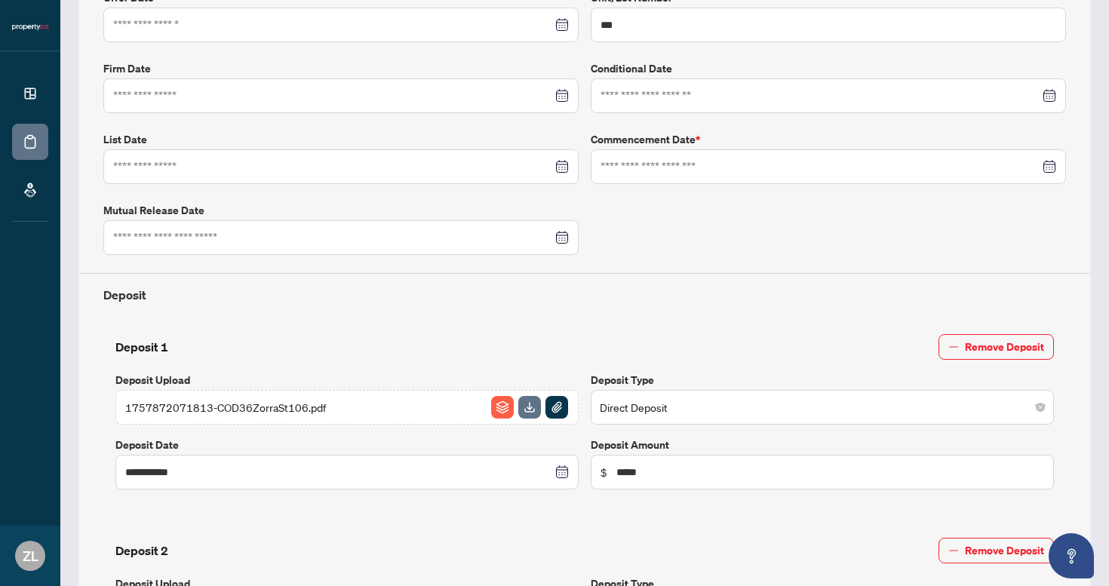
type input "**********"
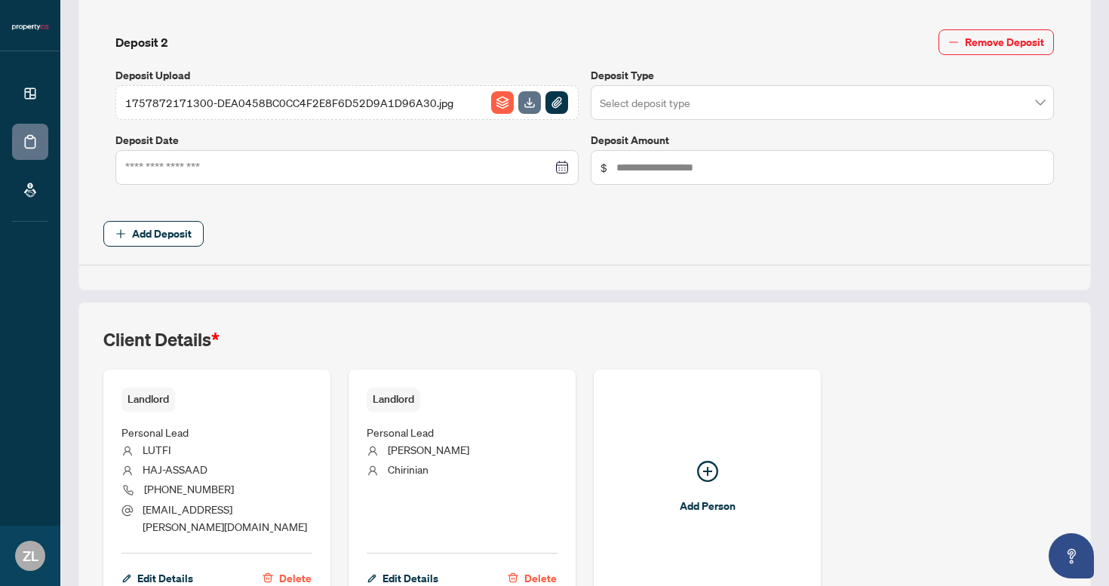
scroll to position [952, 0]
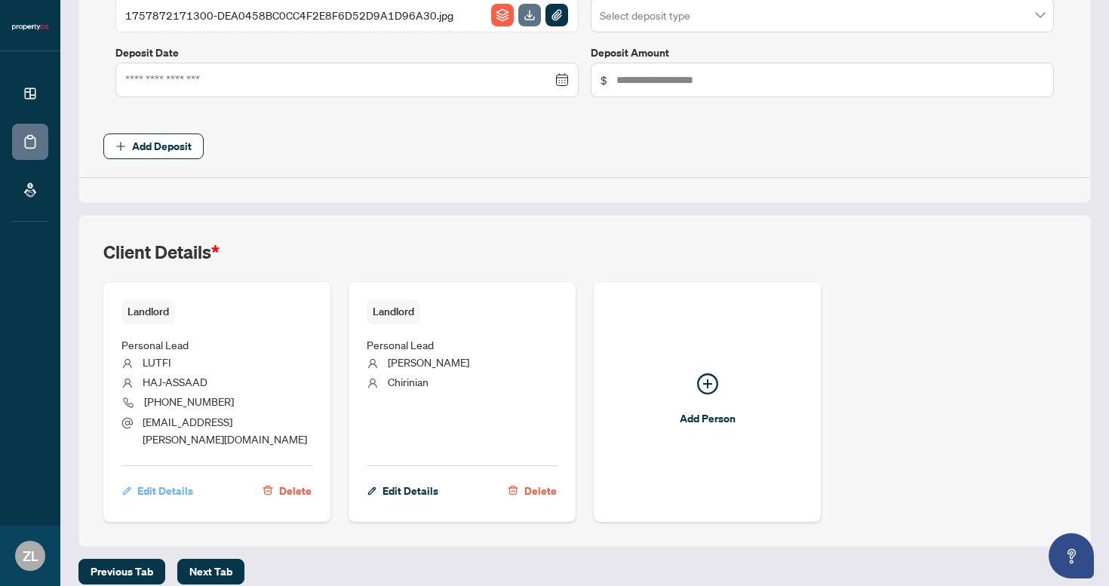
click at [161, 479] on span "Edit Details" at bounding box center [165, 491] width 56 height 24
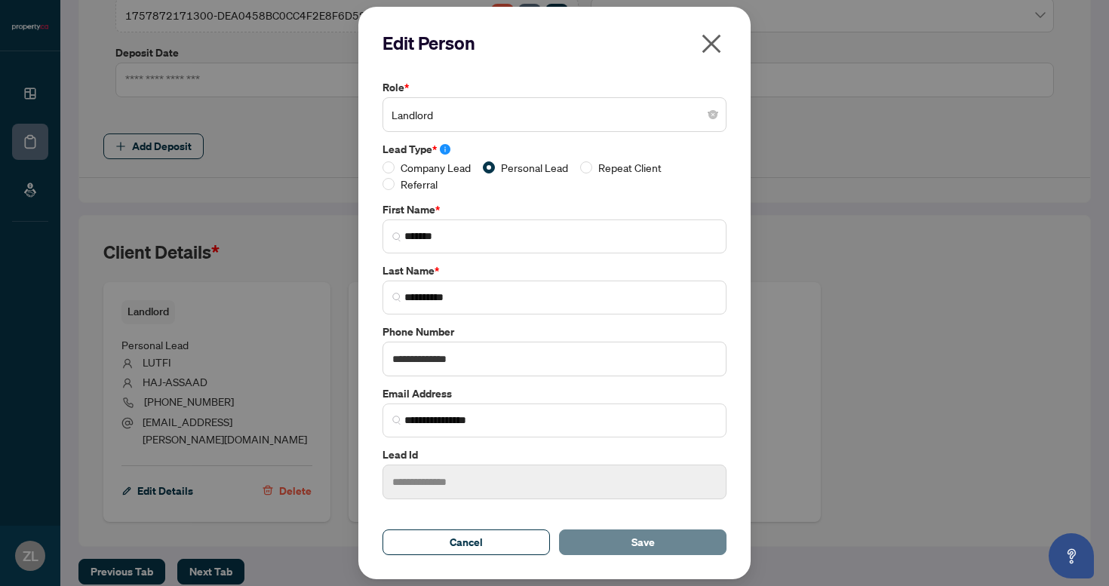
click at [624, 548] on button "Save" at bounding box center [642, 543] width 167 height 26
